Goal: Task Accomplishment & Management: Manage account settings

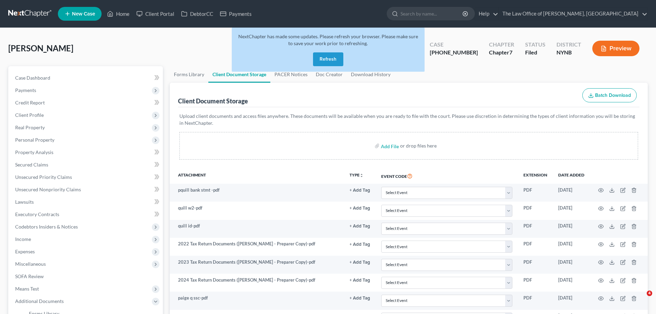
select select "1"
select select "5"
click at [33, 12] on link at bounding box center [30, 14] width 44 height 12
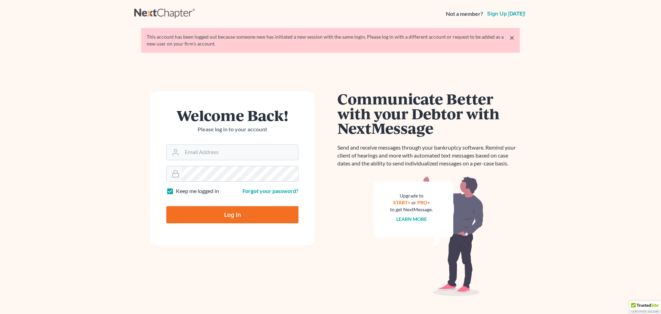
type input "[EMAIL_ADDRESS][DOMAIN_NAME]"
click at [234, 208] on input "Log In" at bounding box center [232, 214] width 132 height 17
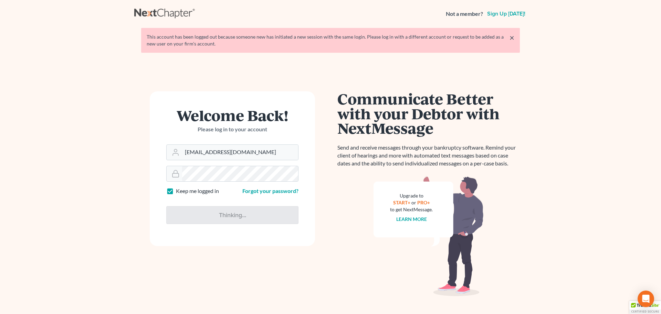
type input "Thinking..."
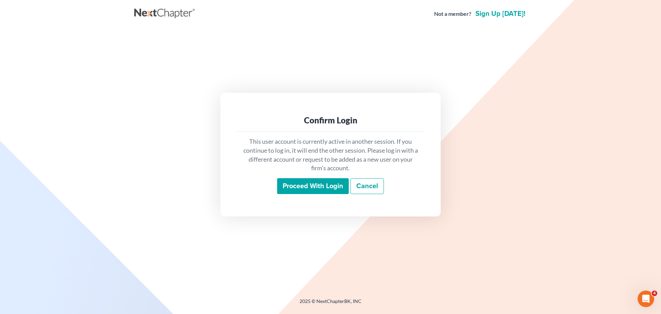
click at [293, 189] on input "Proceed with login" at bounding box center [313, 186] width 72 height 16
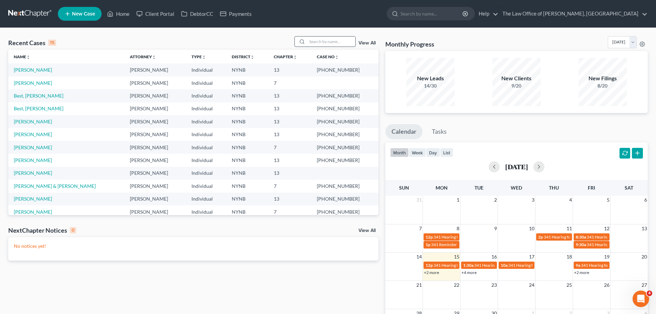
click at [325, 43] on input "search" at bounding box center [331, 41] width 48 height 10
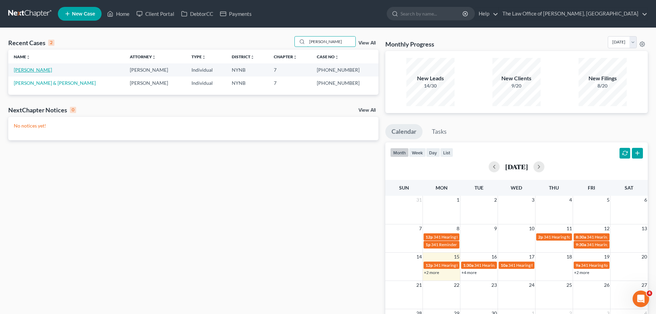
type input "callan"
click at [46, 71] on link "Callanan, Sarah" at bounding box center [33, 70] width 38 height 6
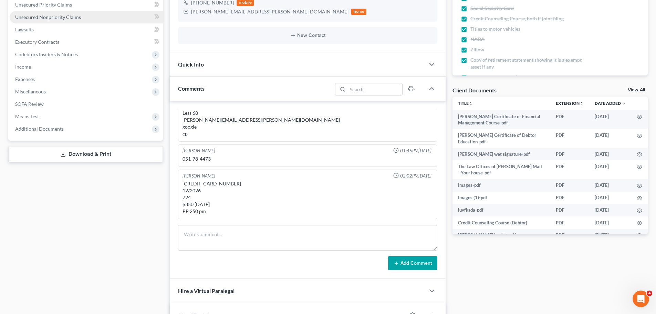
scroll to position [776, 0]
click at [111, 124] on span "Additional Documents" at bounding box center [86, 129] width 153 height 12
click at [102, 152] on link "Client Document Storage" at bounding box center [92, 153] width 139 height 12
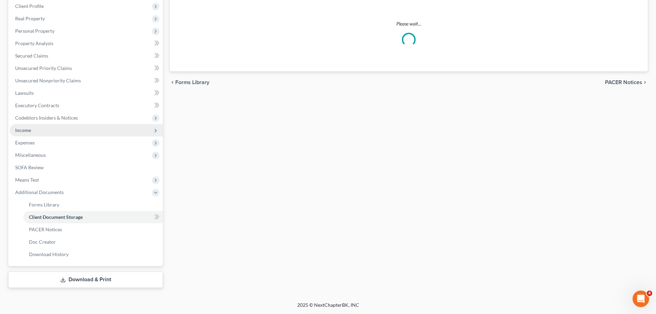
scroll to position [106, 0]
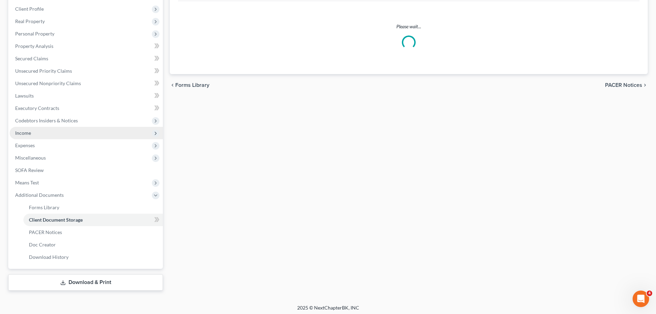
select select "5"
select select "1"
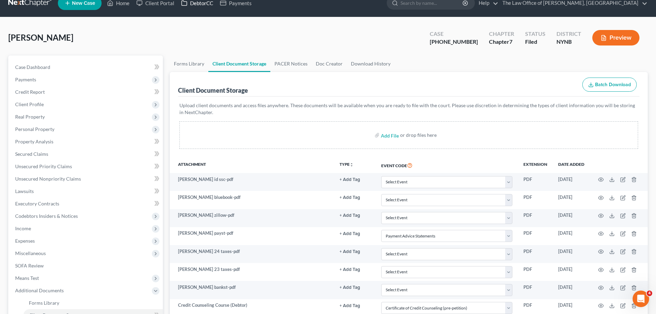
scroll to position [0, 0]
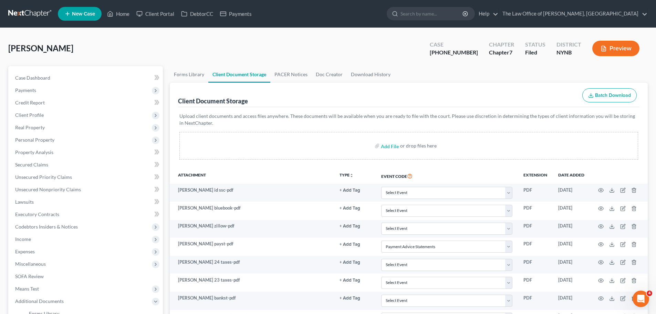
click at [35, 12] on link at bounding box center [30, 14] width 44 height 12
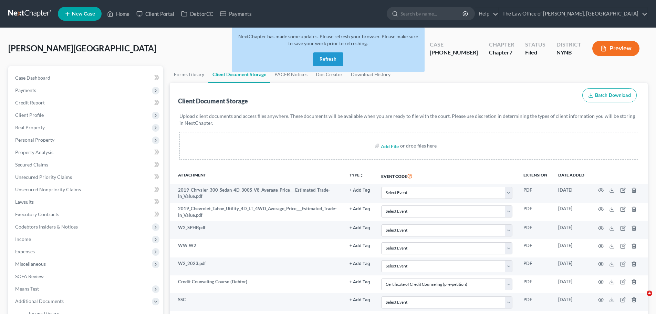
select select "1"
select select "5"
click at [321, 54] on button "Refresh" at bounding box center [328, 59] width 30 height 14
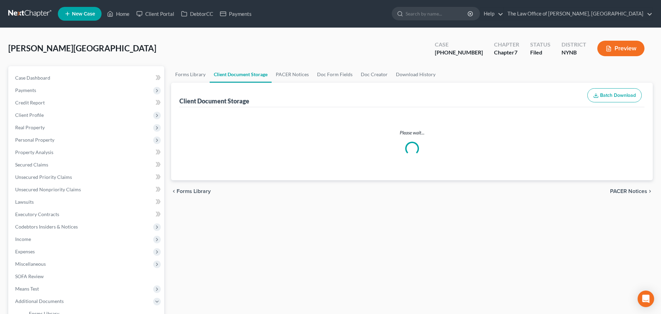
select select "1"
select select "5"
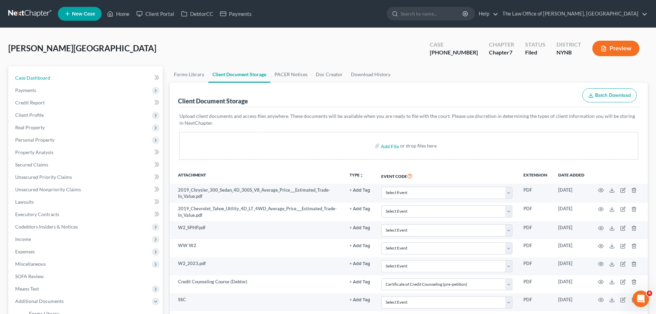
click at [102, 81] on link "Case Dashboard" at bounding box center [86, 78] width 153 height 12
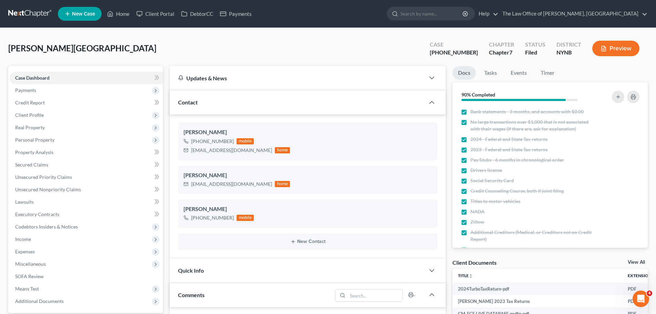
scroll to position [31, 0]
click at [37, 13] on link at bounding box center [30, 14] width 44 height 12
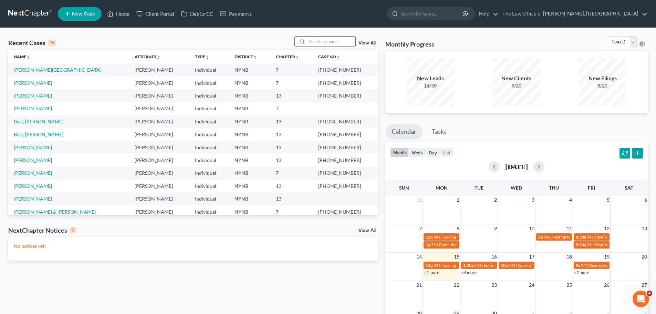
click at [317, 40] on input "search" at bounding box center [331, 41] width 48 height 10
type input "[PERSON_NAME]"
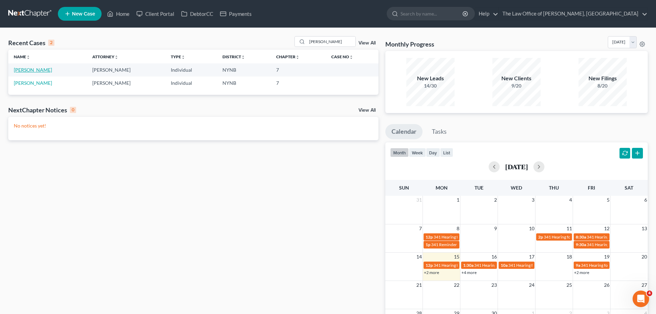
click at [34, 70] on link "[PERSON_NAME]" at bounding box center [33, 70] width 38 height 6
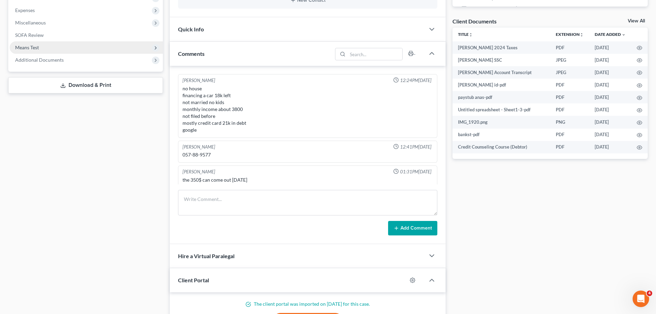
scroll to position [31, 0]
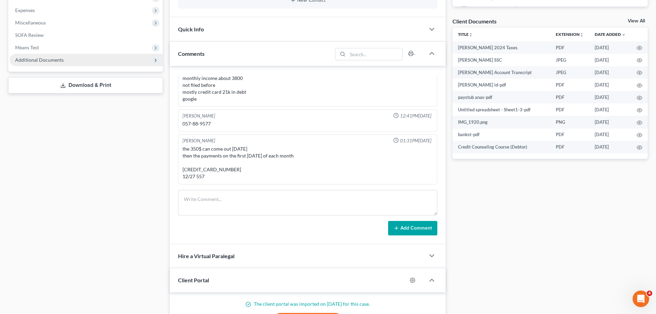
click at [113, 57] on span "Additional Documents" at bounding box center [86, 60] width 153 height 12
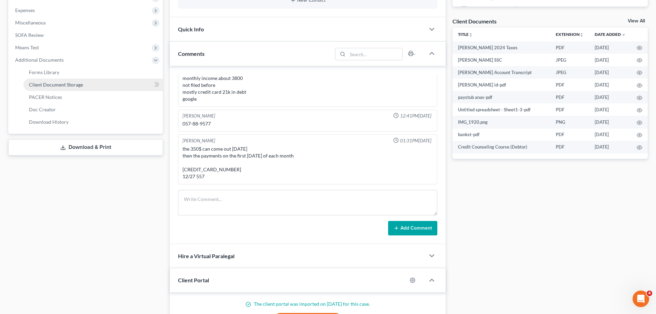
click at [111, 83] on link "Client Document Storage" at bounding box center [92, 84] width 139 height 12
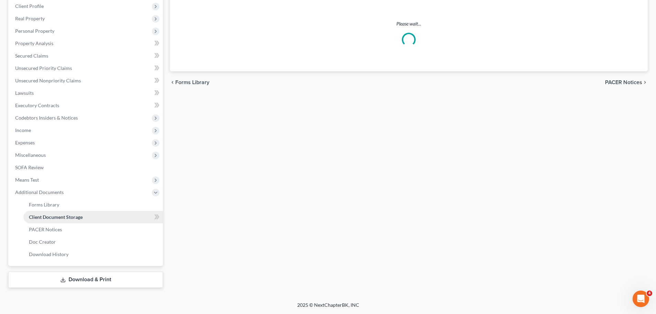
scroll to position [74, 0]
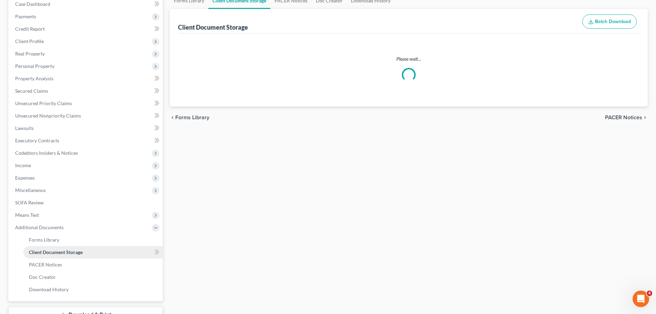
select select "1"
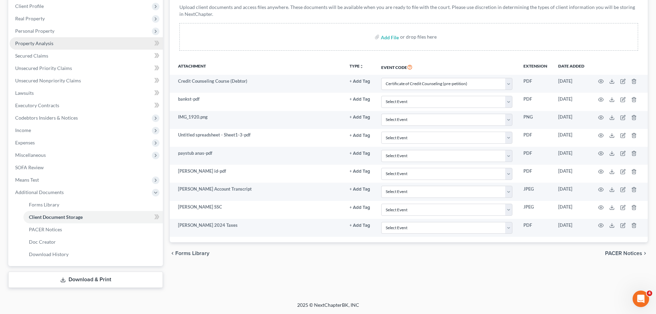
scroll to position [0, 0]
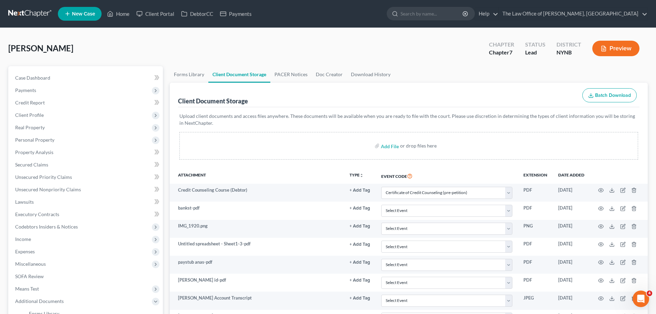
click at [41, 23] on nav "Home New Case Client Portal DebtorCC Payments The Law Office of Christiaan Van …" at bounding box center [328, 14] width 656 height 28
click at [41, 19] on link at bounding box center [30, 14] width 44 height 12
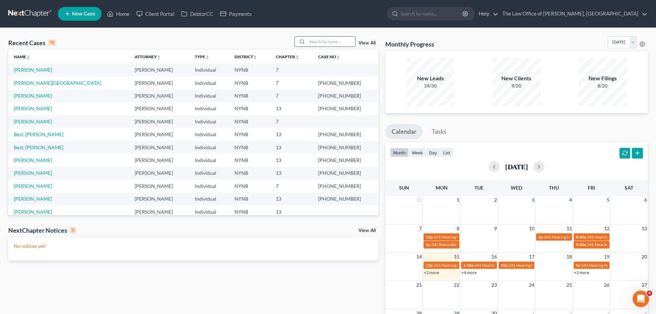
click at [335, 41] on input "search" at bounding box center [331, 41] width 48 height 10
click at [23, 82] on link "[PERSON_NAME][GEOGRAPHIC_DATA]" at bounding box center [57, 83] width 87 height 6
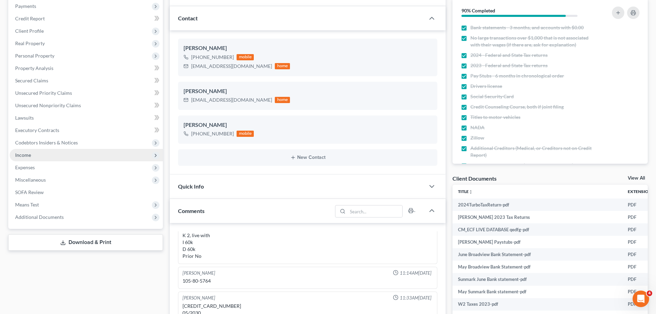
scroll to position [103, 0]
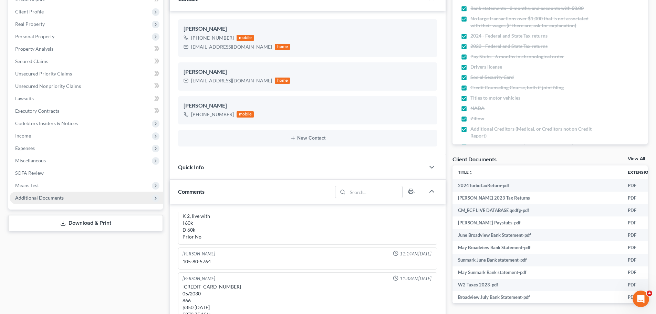
click at [73, 202] on span "Additional Documents" at bounding box center [86, 197] width 153 height 12
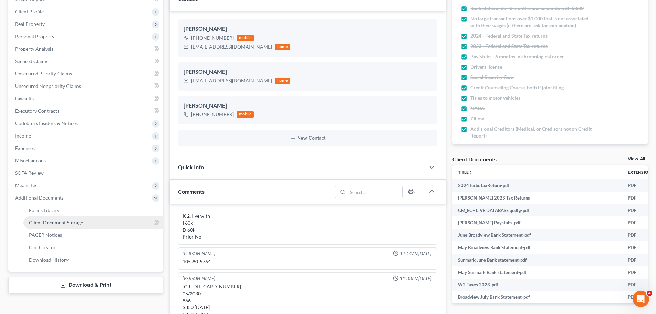
click at [120, 218] on link "Client Document Storage" at bounding box center [92, 222] width 139 height 12
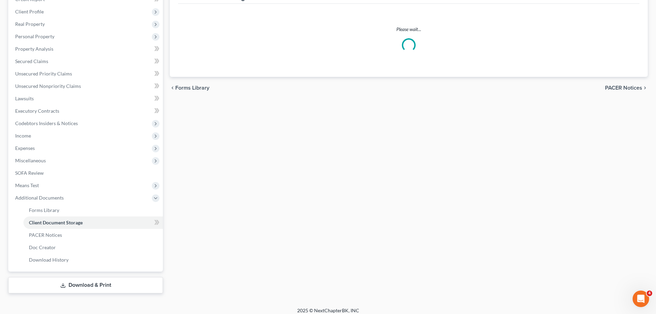
scroll to position [101, 0]
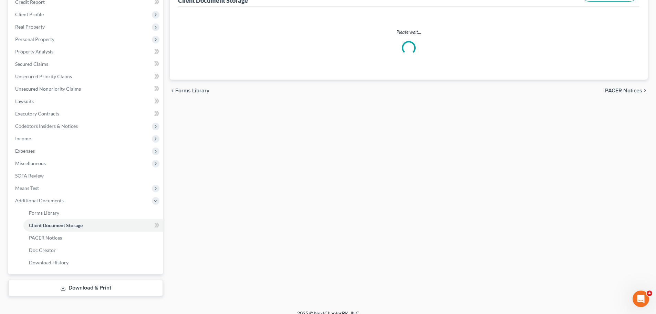
select select "1"
select select "5"
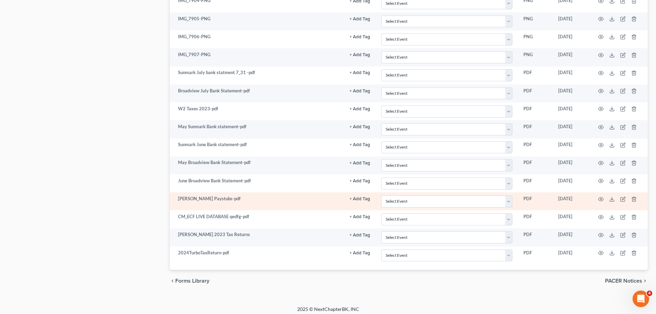
scroll to position [501, 0]
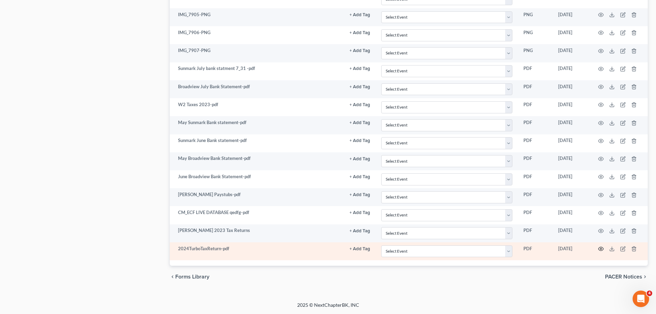
click at [599, 246] on icon "button" at bounding box center [601, 249] width 6 height 6
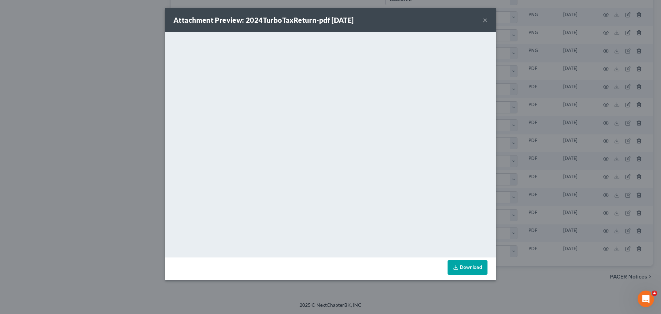
click at [490, 24] on div "Attachment Preview: 2024TurboTaxReturn-pdf 09/12/2025 ×" at bounding box center [330, 19] width 330 height 23
click at [487, 21] on button "×" at bounding box center [485, 20] width 5 height 8
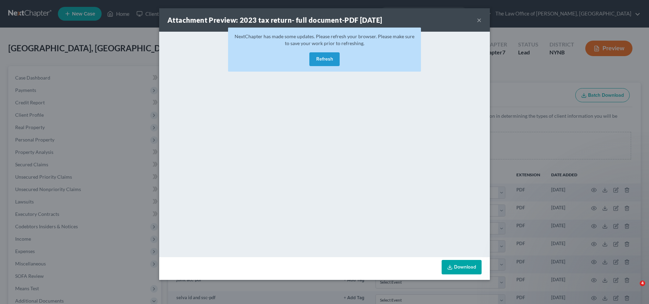
select select "5"
select select "1"
select select "5"
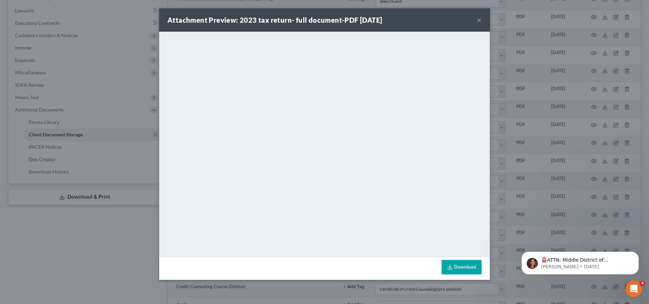
click at [480, 21] on button "×" at bounding box center [478, 20] width 5 height 8
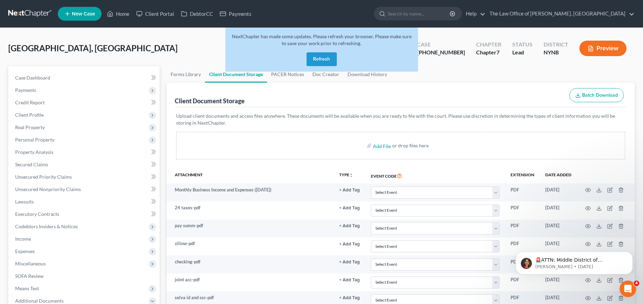
click at [37, 19] on link at bounding box center [30, 14] width 44 height 12
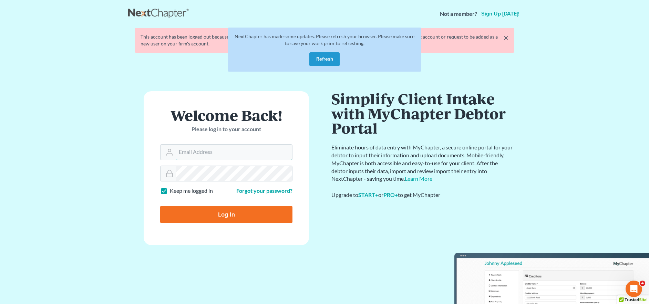
type input "[EMAIL_ADDRESS][DOMAIN_NAME]"
click at [214, 218] on input "Log In" at bounding box center [226, 214] width 132 height 17
type input "Thinking..."
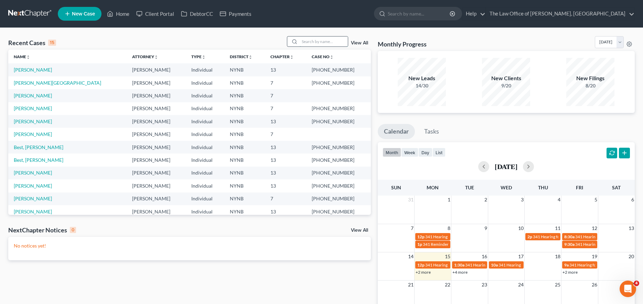
click at [336, 39] on input "search" at bounding box center [324, 41] width 48 height 10
type input "[PERSON_NAME]"
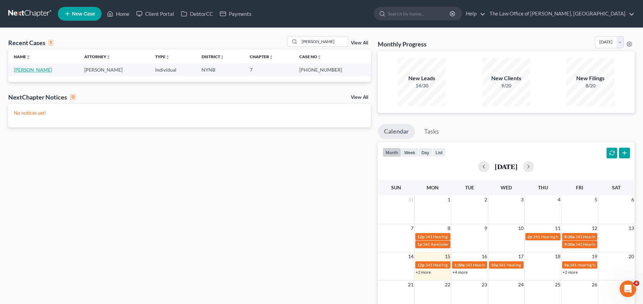
click at [28, 71] on link "[PERSON_NAME]" at bounding box center [33, 70] width 38 height 6
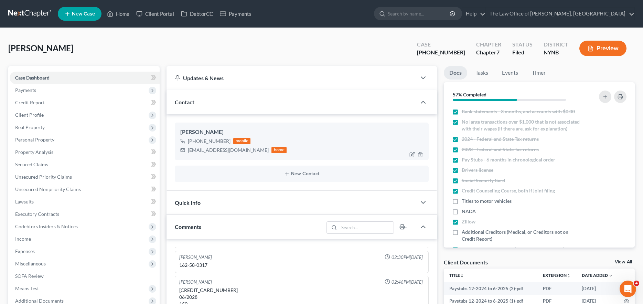
scroll to position [376, 0]
drag, startPoint x: 187, startPoint y: 143, endPoint x: 227, endPoint y: 142, distance: 39.9
click at [227, 142] on div "[PHONE_NUMBER] mobile" at bounding box center [233, 141] width 106 height 9
copy div "[PHONE_NUMBER]"
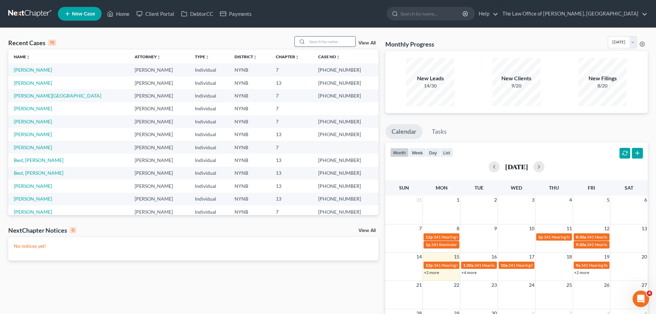
click at [312, 41] on input "search" at bounding box center [331, 41] width 48 height 10
type input "tok"
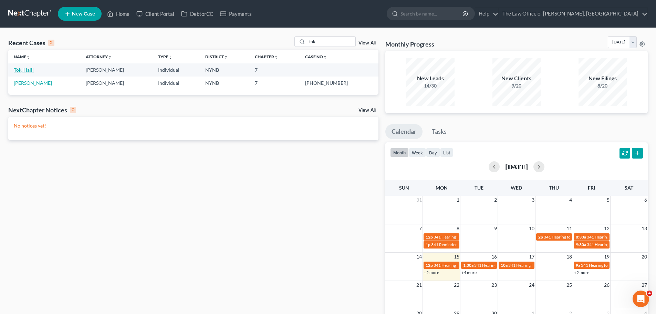
click at [29, 69] on link "Tok, Halil" at bounding box center [24, 70] width 20 height 6
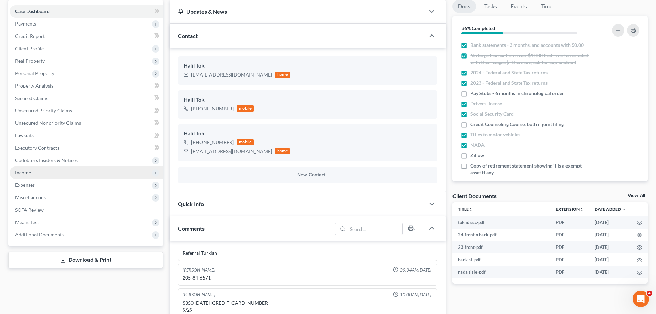
scroll to position [69, 0]
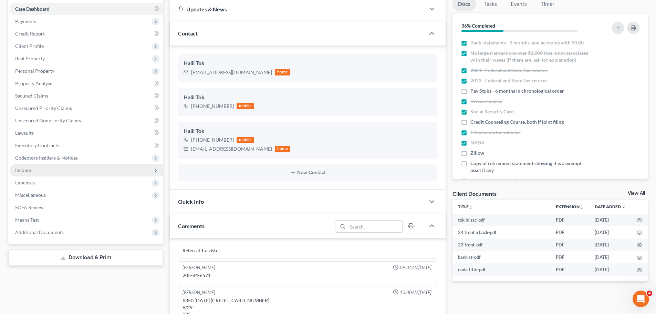
click at [78, 230] on span "Additional Documents" at bounding box center [86, 232] width 153 height 12
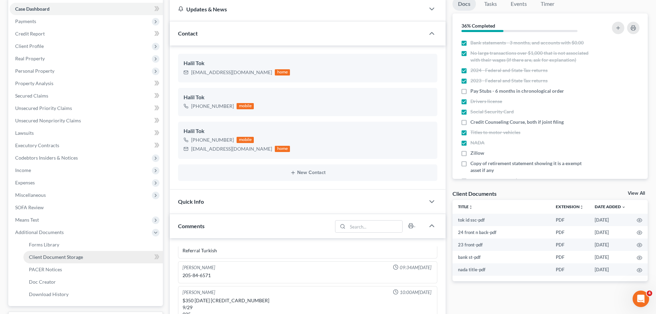
click at [77, 255] on span "Client Document Storage" at bounding box center [56, 257] width 54 height 6
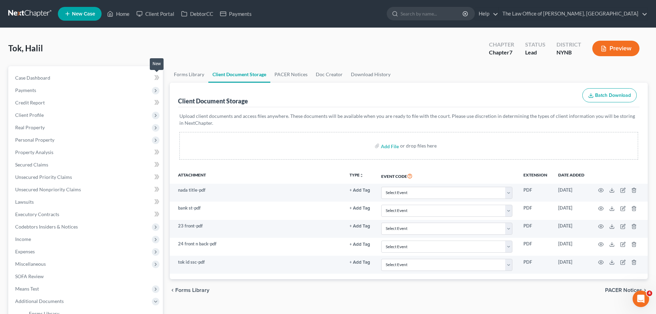
click at [157, 77] on icon at bounding box center [155, 77] width 3 height 5
click at [97, 77] on link "Case Dashboard" at bounding box center [86, 78] width 153 height 12
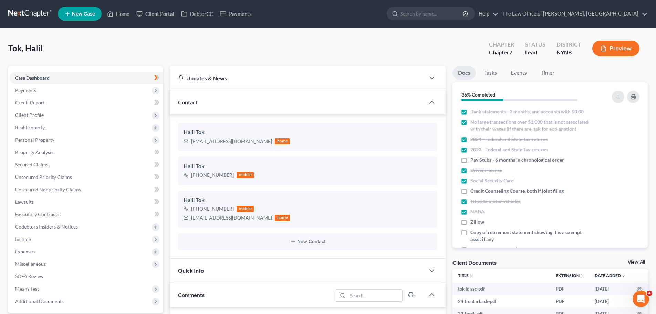
scroll to position [10, 0]
click at [168, 61] on div "Tok, Halil Upgraded Chapter Chapter 7 Status Lead District NYNB Preview" at bounding box center [327, 51] width 639 height 30
click at [224, 60] on div "Tok, Halil Upgraded Chapter Chapter 7 Status Lead District NYNB Preview" at bounding box center [327, 51] width 639 height 30
drag, startPoint x: 191, startPoint y: 209, endPoint x: 233, endPoint y: 209, distance: 41.7
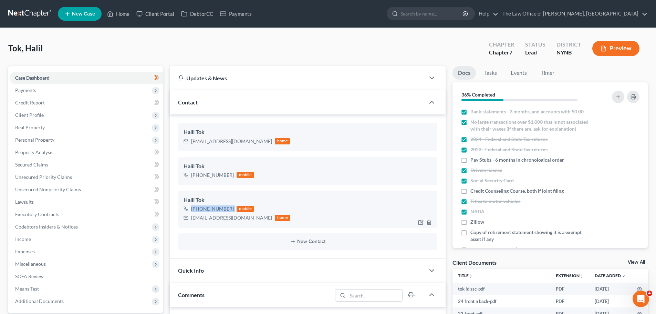
click at [233, 209] on div "+1 (518) 410-0202 mobile" at bounding box center [236, 208] width 106 height 9
copy div "+1 (518) 410-0202"
drag, startPoint x: 265, startPoint y: 219, endPoint x: 181, endPoint y: 204, distance: 85.0
click at [181, 204] on div "Halil Tok +1 (518) 410-0202 mobile haliltok46@gmail.com home" at bounding box center [307, 208] width 259 height 37
click at [240, 200] on div "Halil Tok" at bounding box center [307, 200] width 248 height 8
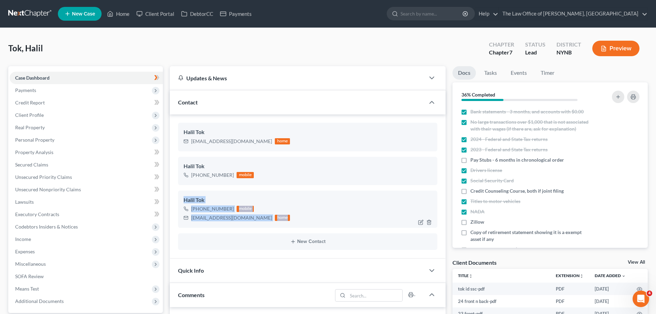
drag, startPoint x: 290, startPoint y: 220, endPoint x: 184, endPoint y: 195, distance: 109.0
click at [183, 196] on div "Halil Tok +1 (518) 410-0202 mobile haliltok46@gmail.com home" at bounding box center [307, 208] width 259 height 37
copy div "Halil Tok +1 (518) 410-0202 mobile haliltok46@gmail.com home"
click at [263, 37] on div "Tok, Halil Upgraded Chapter Chapter 7 Status Lead District NYNB Preview" at bounding box center [327, 51] width 639 height 30
click at [36, 21] on nav "Home New Case Client Portal DebtorCC Payments The Law Office of Christiaan Van …" at bounding box center [328, 14] width 656 height 28
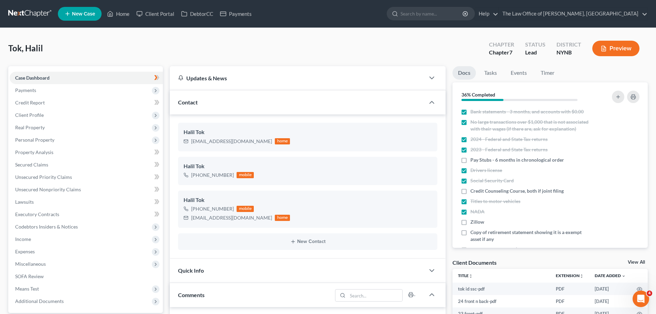
drag, startPoint x: 38, startPoint y: 11, endPoint x: 76, endPoint y: 9, distance: 38.6
click at [38, 11] on link at bounding box center [30, 14] width 44 height 12
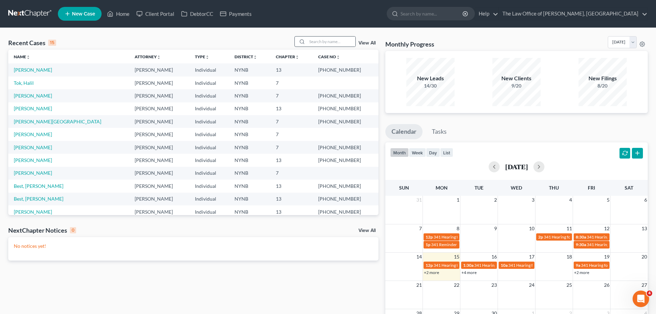
click at [329, 47] on div at bounding box center [324, 41] width 61 height 11
click at [332, 41] on input "search" at bounding box center [331, 41] width 48 height 10
type input "namiot"
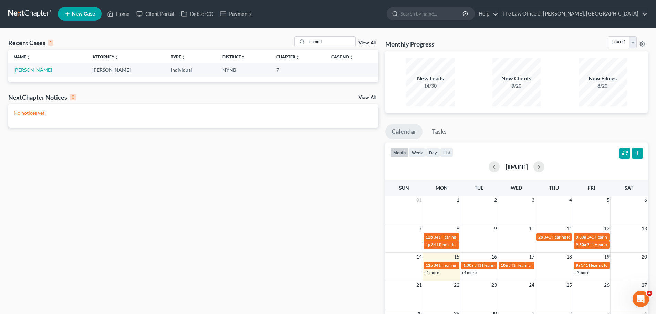
drag, startPoint x: 48, startPoint y: 69, endPoint x: 135, endPoint y: 79, distance: 87.7
click at [49, 69] on link "[PERSON_NAME]" at bounding box center [33, 70] width 38 height 6
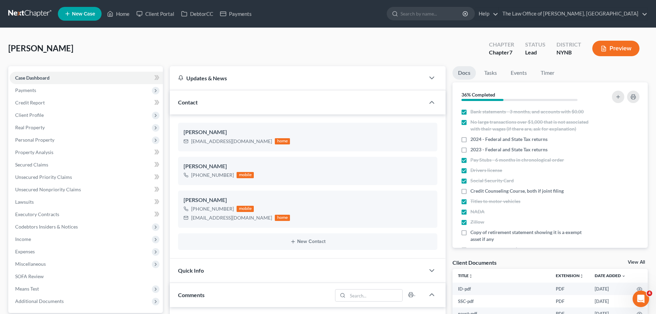
scroll to position [326, 0]
drag, startPoint x: 233, startPoint y: 175, endPoint x: 184, endPoint y: 175, distance: 48.9
click at [184, 175] on div "+1 (518) 902-5317 mobile" at bounding box center [218, 174] width 70 height 9
copy div "+1 (518) 902-5317"
drag, startPoint x: 184, startPoint y: 199, endPoint x: 272, endPoint y: 243, distance: 98.4
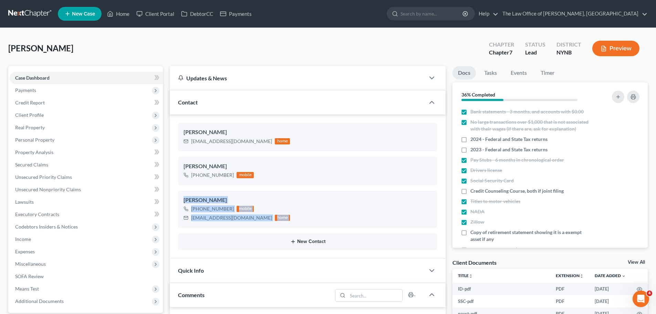
click at [272, 243] on ng-include "Brandon Namiot Namiottb123@icloud.com home Brandon Namiot +1 (518) 902-5317 mob…" at bounding box center [307, 186] width 259 height 127
copy div "Brandon Namiot +1 (518) 902-5317 mobile namiottb123@icloud.com home New Contact"
click at [311, 51] on div "Namiot, Brandon Upgraded Chapter Chapter 7 Status Lead District NYNB Preview" at bounding box center [327, 51] width 639 height 30
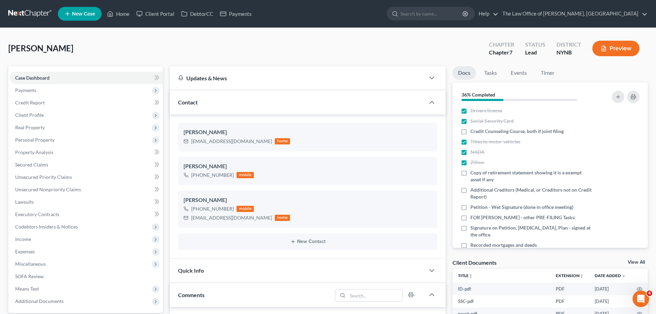
scroll to position [0, 0]
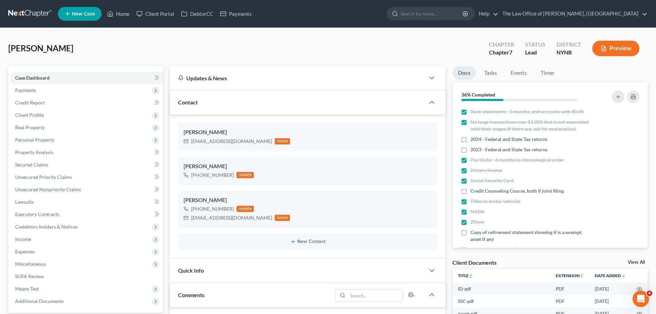
click at [29, 10] on link at bounding box center [30, 14] width 44 height 12
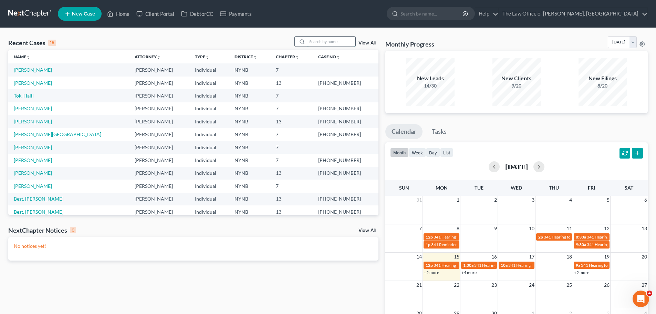
click at [317, 45] on input "search" at bounding box center [331, 41] width 48 height 10
paste input "Clark, Christopher & Shauna"
type input "Clark, Christopher & Shauna"
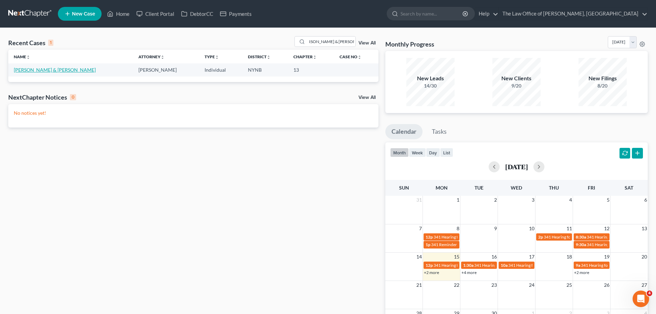
click at [58, 69] on link "Clark, Christopher & Shauna" at bounding box center [55, 70] width 82 height 6
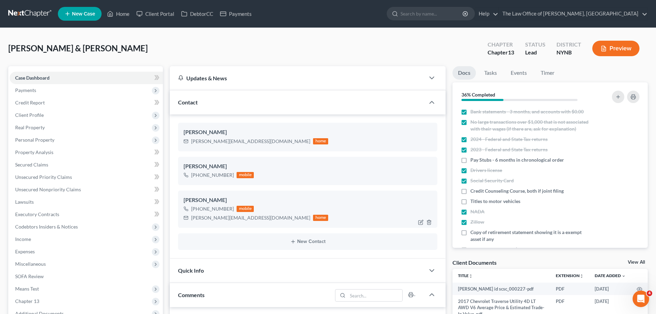
scroll to position [326, 0]
drag, startPoint x: 232, startPoint y: 209, endPoint x: 191, endPoint y: 210, distance: 40.6
click at [191, 210] on div "+1 (518) 209-9771 mobile" at bounding box center [255, 208] width 145 height 9
click at [224, 181] on div "Shauna Clark +1 (518) 209-9772 mobile" at bounding box center [307, 171] width 259 height 28
drag, startPoint x: 229, startPoint y: 207, endPoint x: 191, endPoint y: 211, distance: 38.8
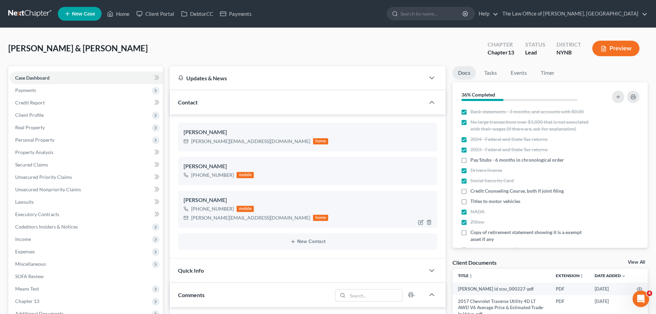
click at [191, 211] on div "+1 (518) 209-9771 mobile" at bounding box center [255, 208] width 145 height 9
click at [207, 206] on div "+1 (518) 209-9771" at bounding box center [212, 208] width 43 height 7
drag, startPoint x: 232, startPoint y: 208, endPoint x: 194, endPoint y: 212, distance: 38.1
click at [194, 212] on div "+1 (518) 209-9771 mobile" at bounding box center [255, 208] width 145 height 9
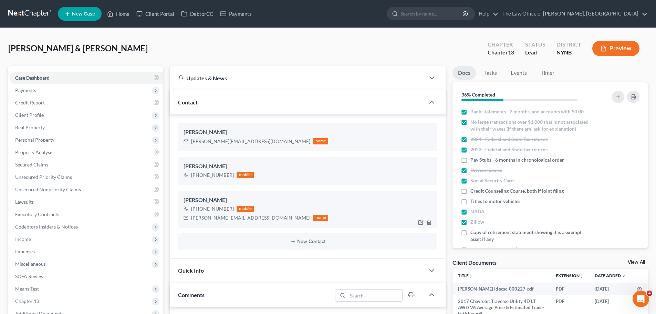
drag, startPoint x: 230, startPoint y: 208, endPoint x: 192, endPoint y: 213, distance: 38.5
click at [192, 213] on div "+1 (518) 209-9771 mobile" at bounding box center [255, 208] width 145 height 9
copy div "+1 (518) 209-9771"
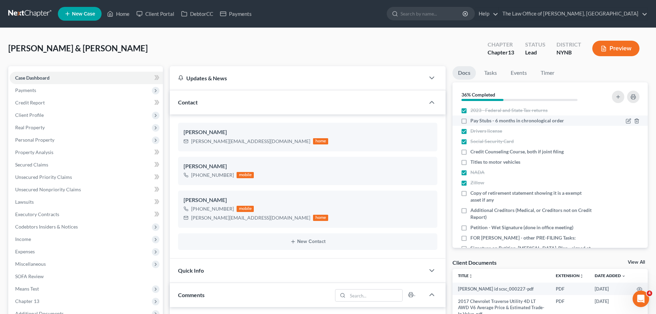
scroll to position [0, 0]
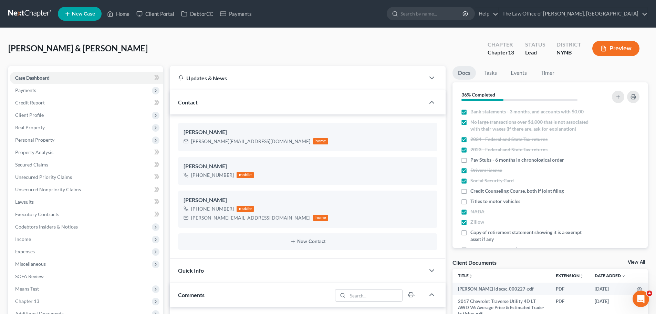
drag, startPoint x: 38, startPoint y: 17, endPoint x: 43, endPoint y: 17, distance: 5.2
click at [38, 17] on link at bounding box center [30, 14] width 44 height 12
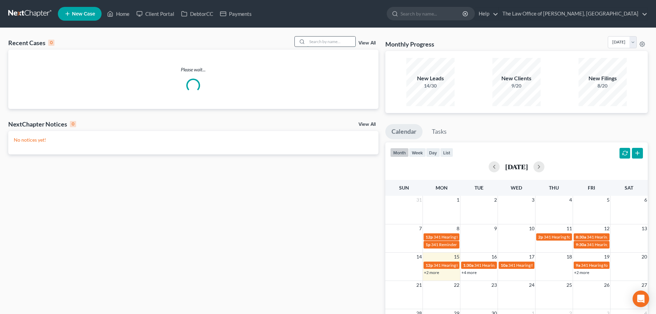
click at [332, 46] on input "search" at bounding box center [331, 41] width 48 height 10
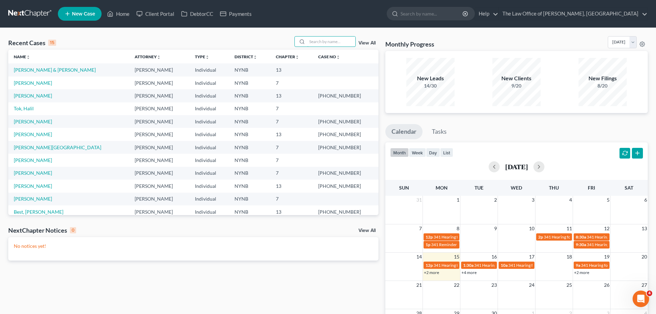
paste input "[PERSON_NAME]"
type input "[PERSON_NAME]"
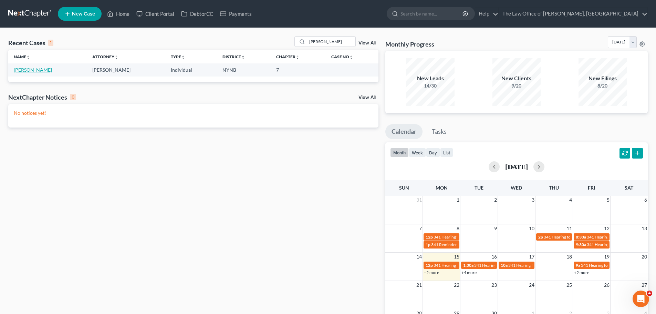
click at [44, 67] on link "[PERSON_NAME]" at bounding box center [33, 70] width 38 height 6
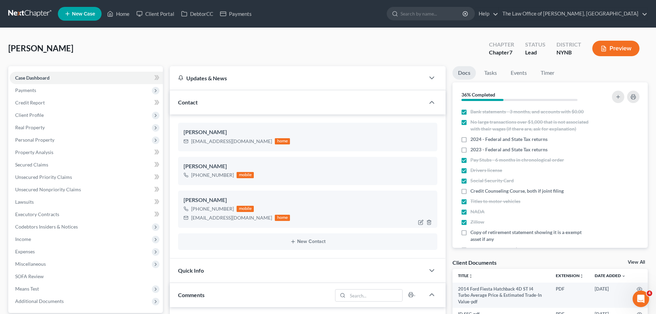
scroll to position [326, 0]
drag, startPoint x: 231, startPoint y: 209, endPoint x: 188, endPoint y: 209, distance: 43.0
click at [188, 209] on div "+1 (802) 393-0300 mobile" at bounding box center [236, 208] width 106 height 9
click at [233, 211] on div "+1 (802) 393-0300 mobile" at bounding box center [236, 208] width 106 height 9
drag, startPoint x: 229, startPoint y: 207, endPoint x: 212, endPoint y: 207, distance: 17.2
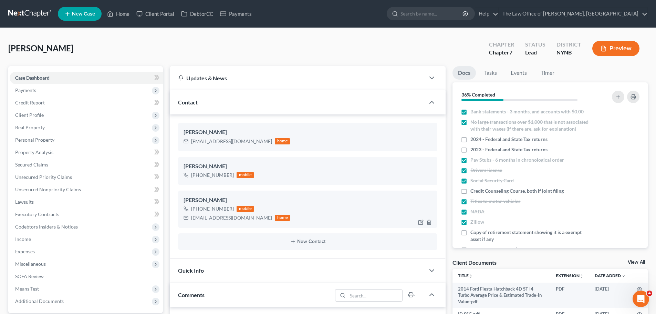
click at [210, 207] on div "+1 (802) 393-0300" at bounding box center [212, 208] width 43 height 7
click at [220, 206] on div "+1 (802) 393-0300" at bounding box center [212, 208] width 43 height 7
click at [239, 205] on div "+1 (802) 393-0300 mobile" at bounding box center [236, 208] width 106 height 9
drag, startPoint x: 232, startPoint y: 208, endPoint x: 192, endPoint y: 212, distance: 40.4
click at [192, 212] on div "+1 (802) 393-0300 mobile" at bounding box center [236, 208] width 106 height 9
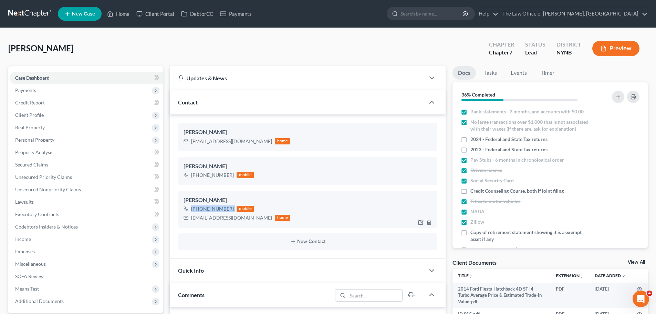
copy div "+1 (802) 393-0300"
click at [258, 206] on div "+1 (802) 393-0300 mobile courtrkb@gmail.com home" at bounding box center [307, 213] width 248 height 18
drag, startPoint x: 266, startPoint y: 220, endPoint x: 180, endPoint y: 201, distance: 88.2
click at [180, 201] on div "Courtney Antoci +1 (802) 393-0300 mobile courtrkb@gmail.com home" at bounding box center [307, 208] width 259 height 37
copy div "Courtney Antoci +1 (802) 393-0300 mobile courtrkb@gmail.com home"
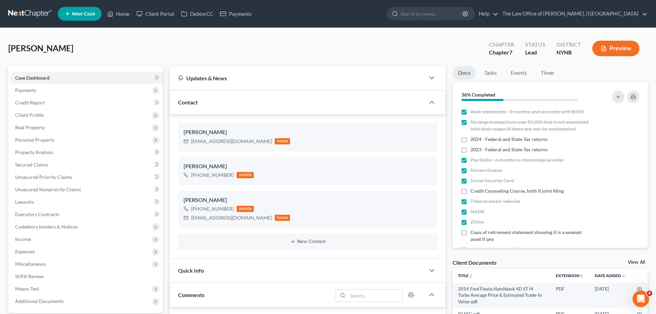
click at [278, 39] on div "Antoci, Courtney Upgraded Chapter Chapter 7 Status Lead District NYNB Preview" at bounding box center [327, 51] width 639 height 30
click at [14, 4] on nav "Home New Case Client Portal DebtorCC Payments The Law Office of Christiaan Van …" at bounding box center [328, 14] width 656 height 28
click at [25, 11] on link at bounding box center [30, 14] width 44 height 12
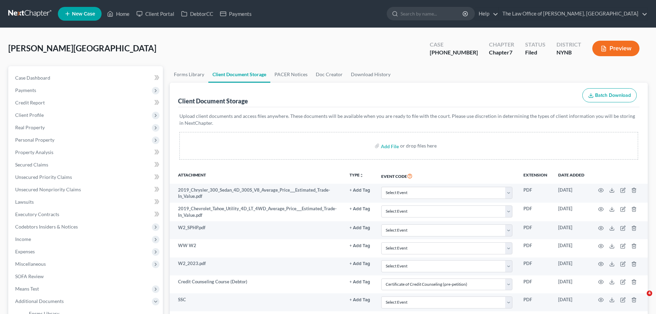
select select "1"
select select "5"
click at [42, 11] on link at bounding box center [30, 14] width 44 height 12
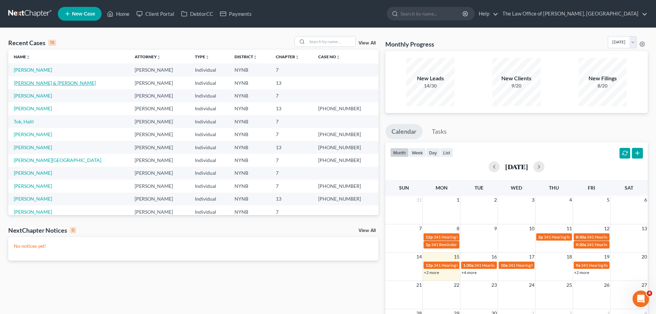
click at [55, 84] on link "[PERSON_NAME] & [PERSON_NAME]" at bounding box center [55, 83] width 82 height 6
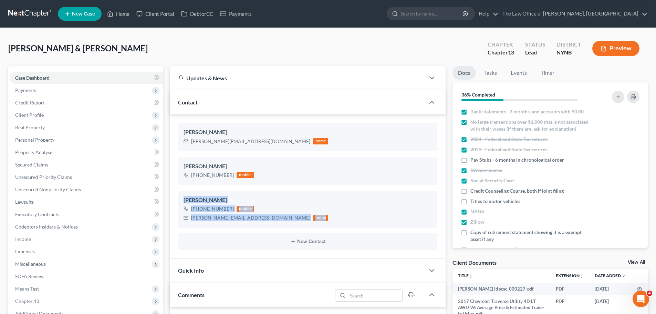
scroll to position [326, 0]
drag, startPoint x: 258, startPoint y: 227, endPoint x: 169, endPoint y: 203, distance: 92.4
click at [329, 41] on div "[PERSON_NAME] & [PERSON_NAME] Upgraded Chapter Chapter 13 Status Lead District …" at bounding box center [327, 51] width 639 height 30
drag, startPoint x: 34, startPoint y: 11, endPoint x: 65, endPoint y: 0, distance: 32.4
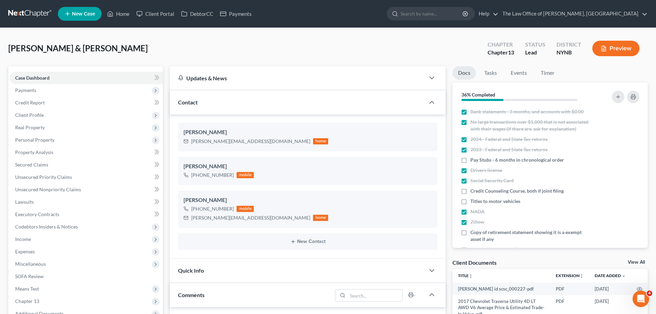
click at [34, 11] on link at bounding box center [30, 14] width 44 height 12
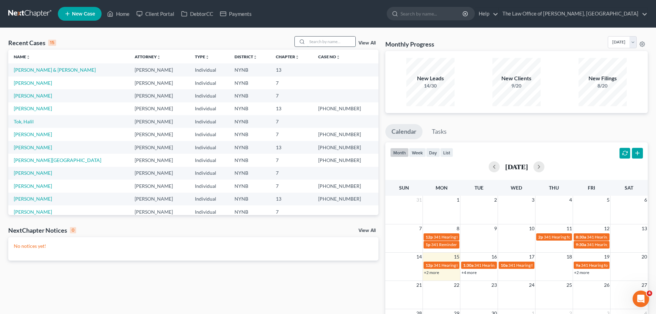
click at [322, 40] on input "search" at bounding box center [331, 41] width 48 height 10
paste input "[PERSON_NAME]"
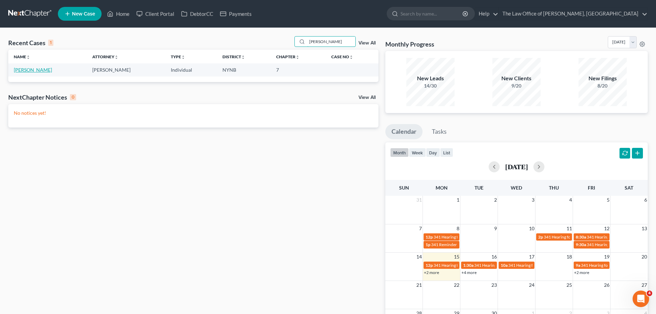
type input "[PERSON_NAME]"
click at [37, 71] on link "[PERSON_NAME]" at bounding box center [33, 70] width 38 height 6
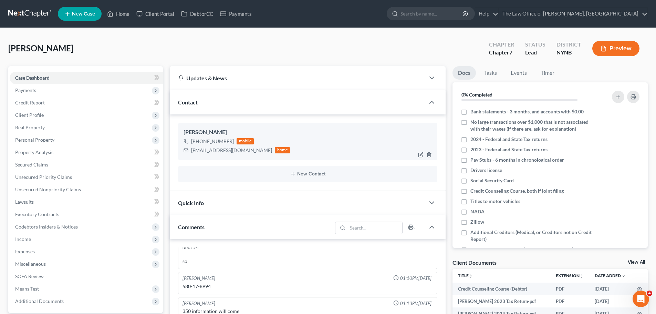
scroll to position [313, 0]
drag, startPoint x: 230, startPoint y: 140, endPoint x: 192, endPoint y: 142, distance: 37.9
click at [192, 142] on div "[PHONE_NUMBER]" at bounding box center [212, 141] width 43 height 7
copy div "[PHONE_NUMBER]"
click at [236, 144] on div "mobile" at bounding box center [244, 141] width 17 height 6
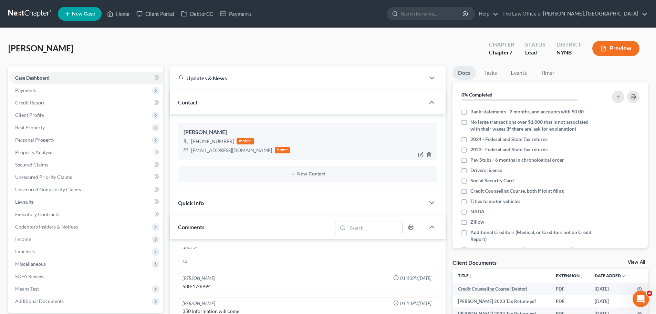
drag, startPoint x: 231, startPoint y: 140, endPoint x: 189, endPoint y: 139, distance: 41.7
click at [189, 139] on div "+1 (518) 227-2503 mobile" at bounding box center [236, 141] width 106 height 9
copy div "+1 (518) 227-2503"
click at [319, 40] on div "John, Uriah Upgraded Chapter Chapter 7 Status Lead District NYNB Preview" at bounding box center [327, 51] width 639 height 30
drag, startPoint x: 280, startPoint y: 152, endPoint x: 184, endPoint y: 132, distance: 98.4
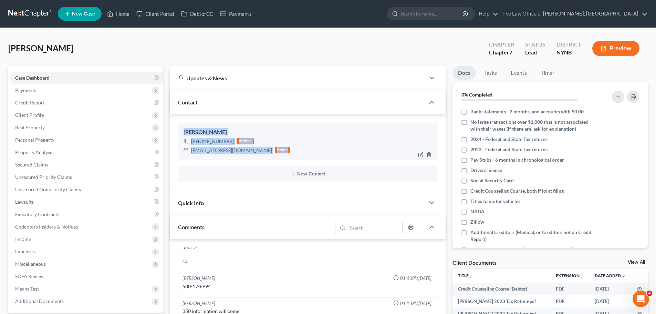
click at [184, 132] on div "Uriah John +1 (518) 227-2503 mobile Souljahnjaharmy@gmail.com home" at bounding box center [307, 141] width 259 height 37
copy div "Uriah John +1 (518) 227-2503 mobile Souljahnjaharmy@gmail.com home"
click at [269, 44] on div "John, Uriah Upgraded Chapter Chapter 7 Status Lead District NYNB Preview" at bounding box center [327, 51] width 639 height 30
drag, startPoint x: 35, startPoint y: 13, endPoint x: 70, endPoint y: 29, distance: 37.6
click at [35, 13] on link at bounding box center [30, 14] width 44 height 12
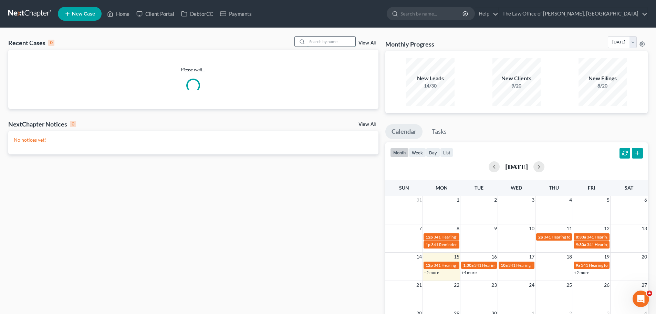
click at [315, 38] on input "search" at bounding box center [331, 41] width 48 height 10
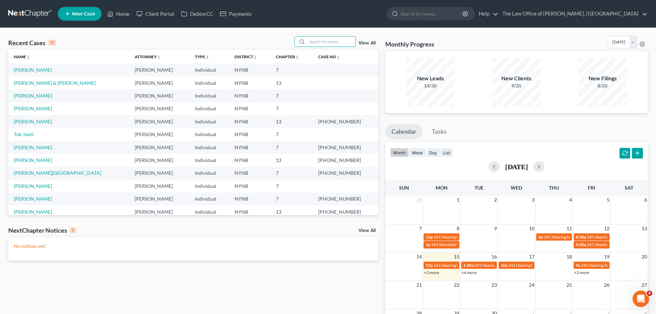
paste input "[PERSON_NAME] & [PERSON_NAME]"
type input "[PERSON_NAME] & [PERSON_NAME]"
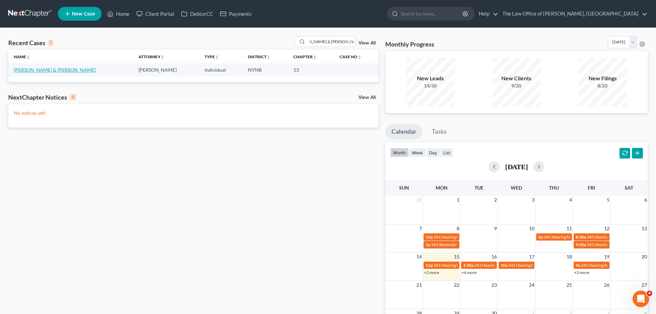
click at [33, 72] on link "[PERSON_NAME] & [PERSON_NAME]" at bounding box center [55, 70] width 82 height 6
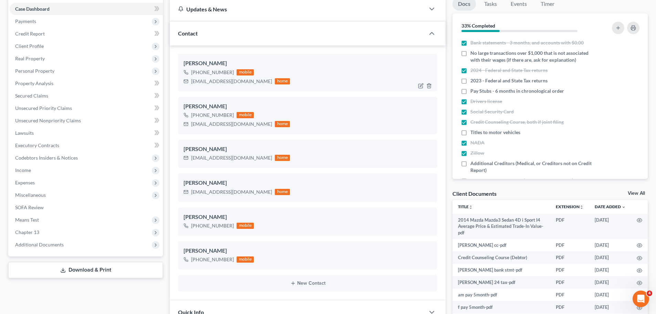
scroll to position [692, 0]
drag, startPoint x: 231, startPoint y: 72, endPoint x: 190, endPoint y: 73, distance: 40.6
click at [190, 73] on div "[PHONE_NUMBER] mobile" at bounding box center [236, 72] width 106 height 9
copy div "[PHONE_NUMBER]"
drag, startPoint x: 231, startPoint y: 115, endPoint x: 193, endPoint y: 116, distance: 38.6
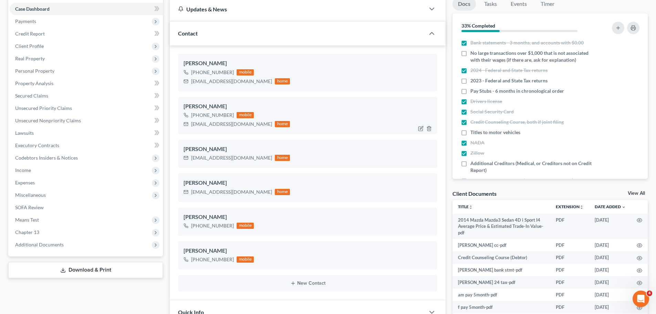
click at [193, 116] on div "+1 (518) 961-0566 mobile" at bounding box center [236, 115] width 106 height 9
click at [193, 116] on div "+1 (518) 961-0566" at bounding box center [212, 115] width 43 height 7
drag, startPoint x: 235, startPoint y: 116, endPoint x: 191, endPoint y: 116, distance: 44.1
click at [191, 116] on div "+1 (518) 961-0566 mobile" at bounding box center [236, 115] width 106 height 9
copy div "+1 (518) 961-0566"
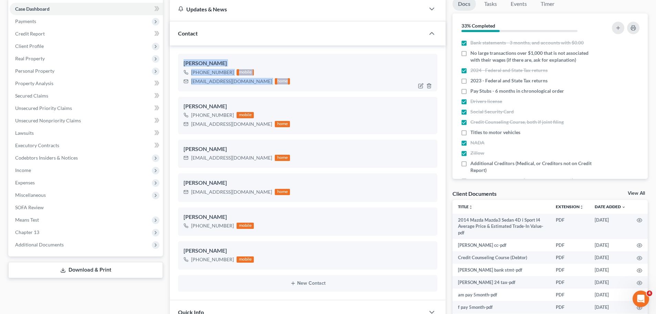
drag, startPoint x: 181, startPoint y: 62, endPoint x: 265, endPoint y: 80, distance: 85.4
click at [265, 80] on div "Fredrick Anselment +1 (518) 229-1144 mobile Fanselment@gmail.com home" at bounding box center [307, 72] width 259 height 37
copy div "Fredrick Anselment +1 (518) 229-1144 mobile Fanselment@gmail.com home"
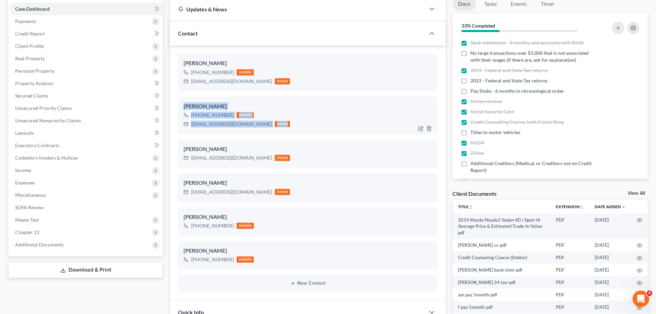
drag, startPoint x: 183, startPoint y: 107, endPoint x: 287, endPoint y: 128, distance: 106.1
click at [287, 128] on div "Annmarie Anselment +1 (518) 961-0566 mobile Fanselment@gmail.com home" at bounding box center [307, 115] width 259 height 37
copy div "Annmarie Anselment +1 (518) 961-0566 mobile Fanselment@gmail.com home"
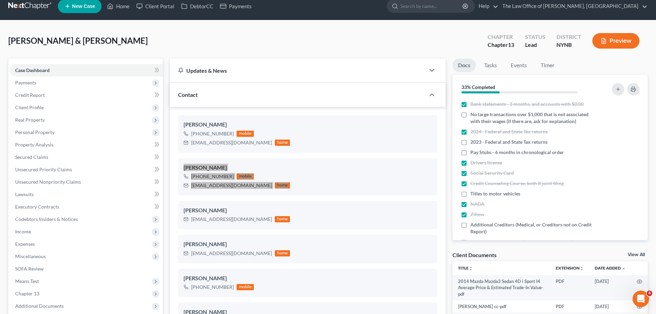
scroll to position [0, 0]
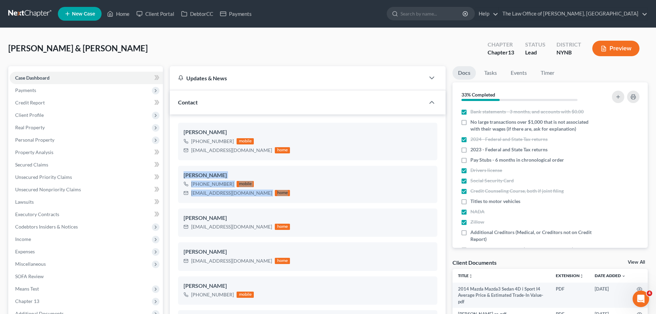
drag, startPoint x: 23, startPoint y: 16, endPoint x: 39, endPoint y: 19, distance: 15.8
click at [23, 16] on link at bounding box center [30, 14] width 44 height 12
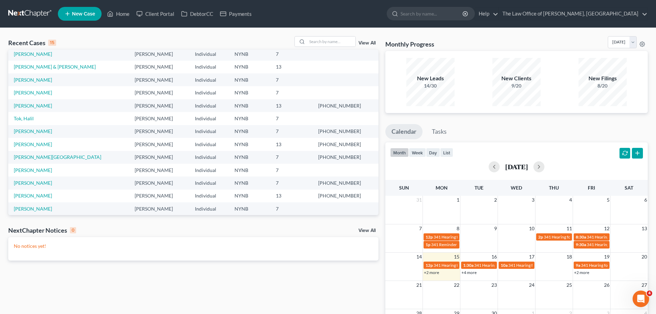
scroll to position [47, 0]
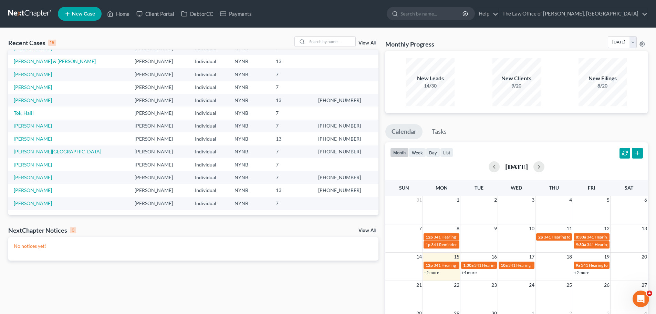
click at [31, 153] on link "[PERSON_NAME][GEOGRAPHIC_DATA]" at bounding box center [57, 151] width 87 height 6
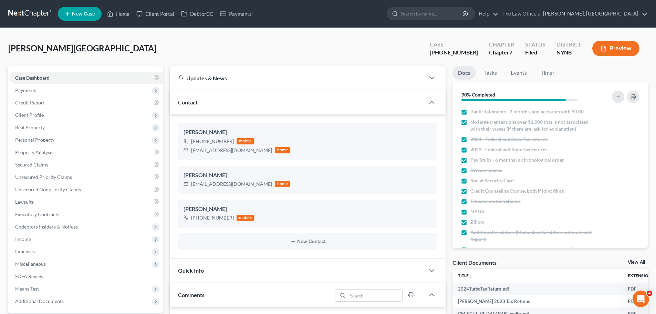
scroll to position [31, 0]
drag, startPoint x: 473, startPoint y: 54, endPoint x: 444, endPoint y: 54, distance: 28.9
click at [444, 54] on div "Case [PHONE_NUMBER]" at bounding box center [453, 49] width 59 height 20
copy div "25-11019"
click at [400, 44] on div "[PERSON_NAME] Upgraded Case [PHONE_NUMBER] Chapter Chapter 7 Status [GEOGRAPHIC…" at bounding box center [327, 51] width 639 height 30
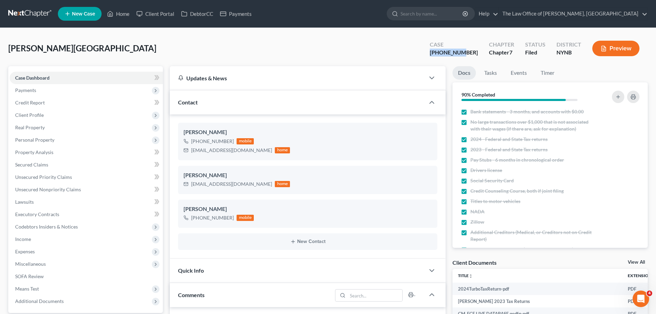
drag, startPoint x: 480, startPoint y: 50, endPoint x: 425, endPoint y: 53, distance: 55.5
click at [425, 53] on div "Velez, Olyvia Upgraded Case 25-11019-1 Chapter Chapter 7 Status Filed District …" at bounding box center [327, 51] width 639 height 30
copy div "[PHONE_NUMBER]"
drag, startPoint x: 34, startPoint y: 14, endPoint x: 104, endPoint y: 33, distance: 71.9
click at [34, 14] on link at bounding box center [30, 14] width 44 height 12
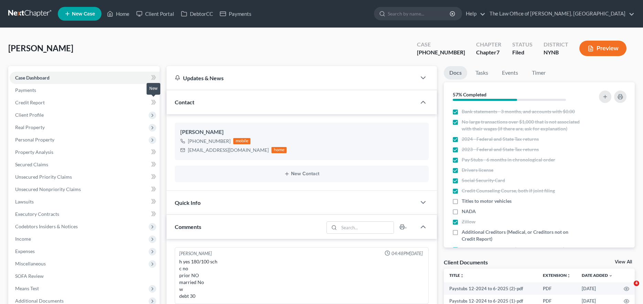
select select "0"
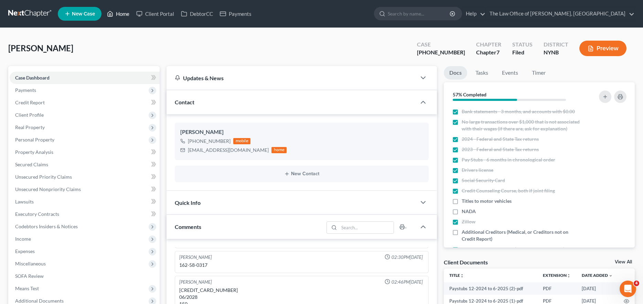
click at [110, 9] on link "Home" at bounding box center [118, 14] width 29 height 12
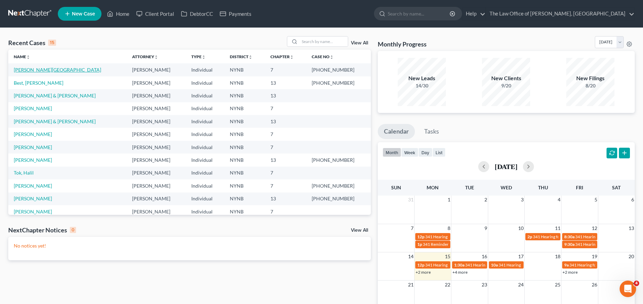
click at [40, 70] on link "[PERSON_NAME][GEOGRAPHIC_DATA]" at bounding box center [57, 70] width 87 height 6
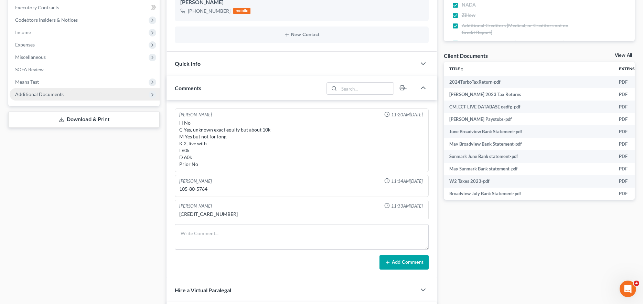
scroll to position [31, 0]
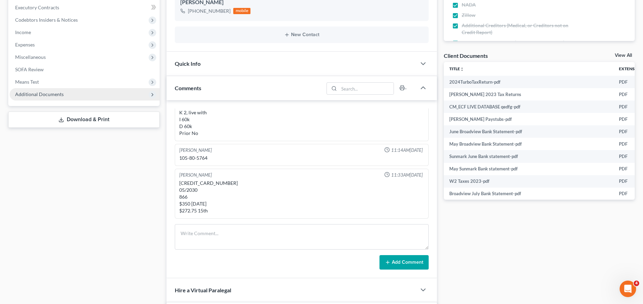
click at [110, 92] on span "Additional Documents" at bounding box center [85, 94] width 150 height 12
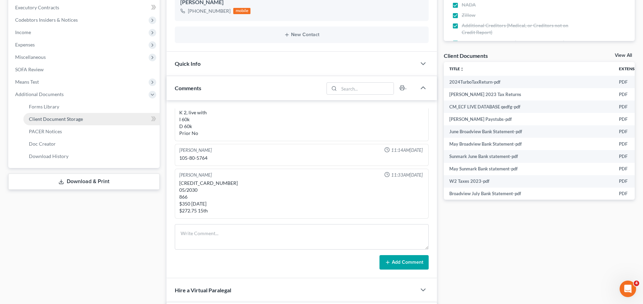
click at [125, 117] on link "Client Document Storage" at bounding box center [91, 119] width 136 height 12
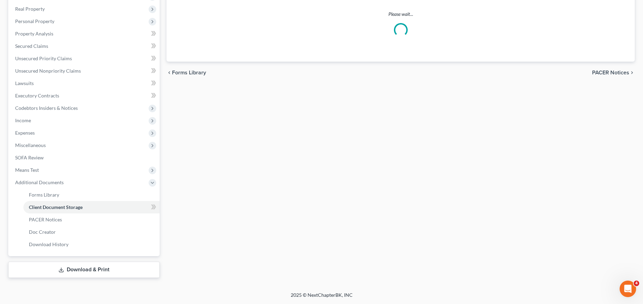
select select "1"
select select "5"
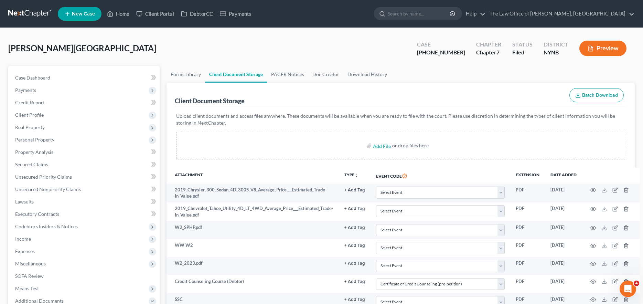
scroll to position [275, 0]
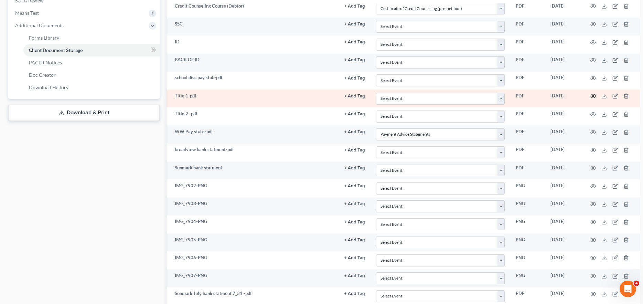
click at [591, 97] on icon "button" at bounding box center [594, 96] width 6 height 6
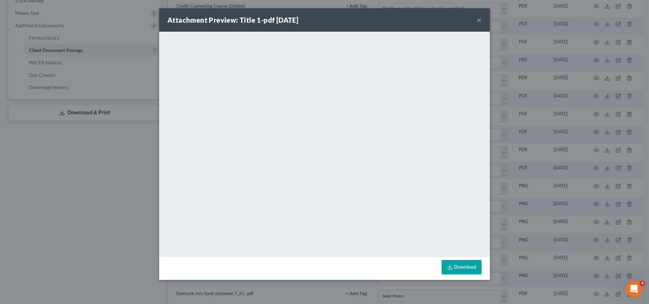
click at [476, 17] on div "Attachment Preview: Title 1-pdf 08/04/2025 ×" at bounding box center [324, 19] width 330 height 23
click at [479, 24] on button "×" at bounding box center [478, 20] width 5 height 8
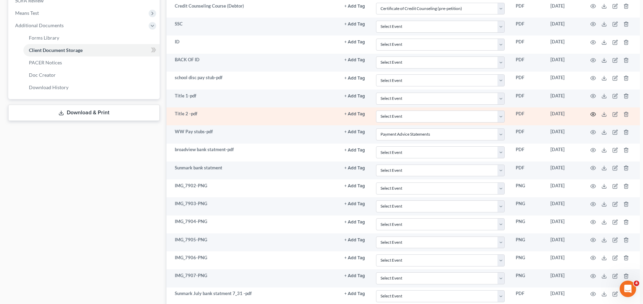
click at [591, 113] on icon "button" at bounding box center [594, 115] width 6 height 6
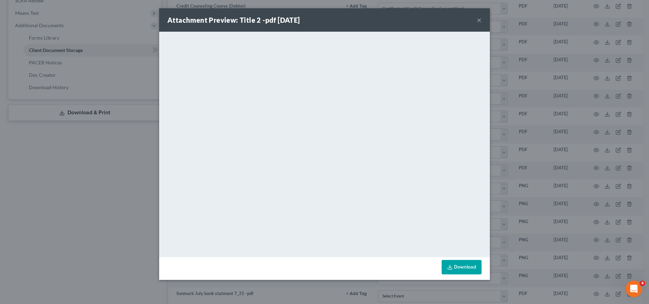
click at [476, 20] on div "Attachment Preview: Title 2 -pdf 08/04/2025 ×" at bounding box center [324, 19] width 330 height 23
click at [480, 20] on button "×" at bounding box center [478, 20] width 5 height 8
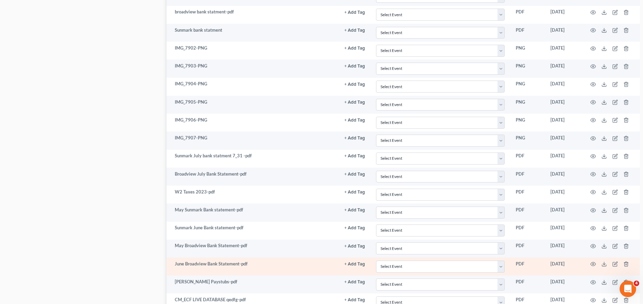
scroll to position [510, 0]
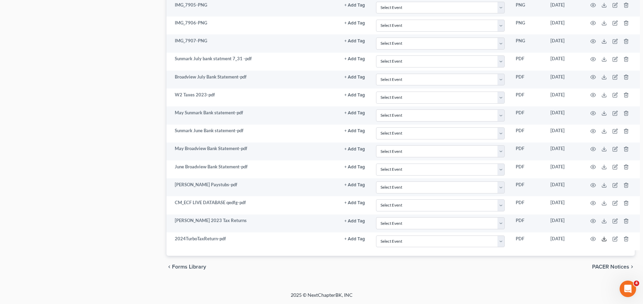
drag, startPoint x: 602, startPoint y: 236, endPoint x: 586, endPoint y: 252, distance: 22.4
click at [602, 236] on icon at bounding box center [605, 239] width 6 height 6
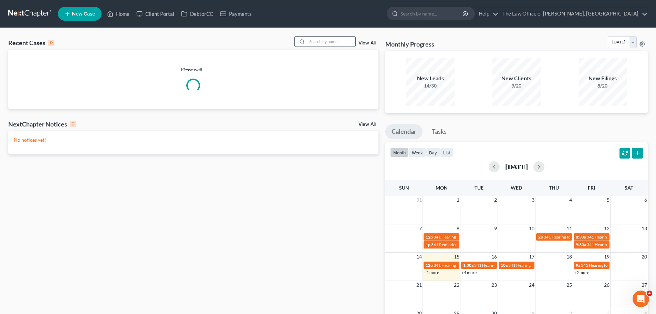
click at [335, 42] on input "search" at bounding box center [331, 41] width 48 height 10
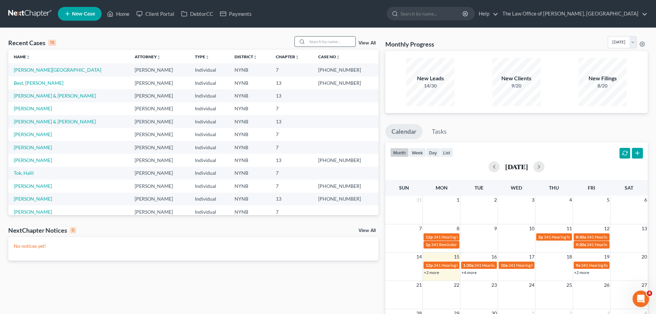
paste input "[PERSON_NAME]"
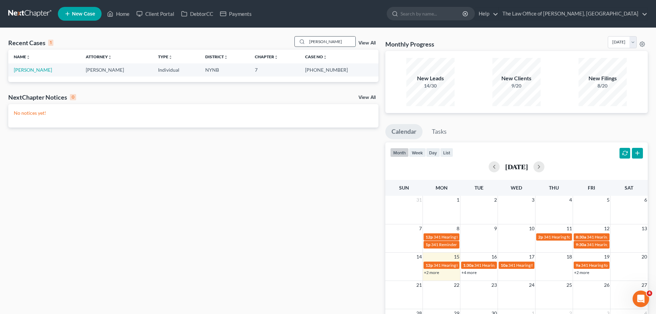
type input "[PERSON_NAME]"
click at [42, 74] on td "[PERSON_NAME]" at bounding box center [44, 69] width 72 height 13
click at [43, 69] on link "[PERSON_NAME]" at bounding box center [33, 70] width 38 height 6
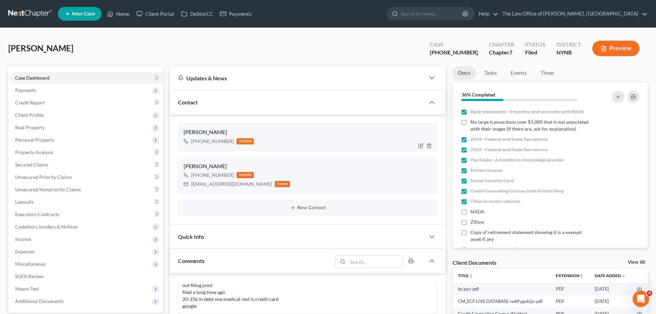
scroll to position [630, 0]
drag, startPoint x: 472, startPoint y: 52, endPoint x: 424, endPoint y: 52, distance: 47.9
click at [424, 52] on div "Colangelo, Bonnie Upgraded Case 25-60815-6 Chapter Chapter 7 Status Filed Distr…" at bounding box center [327, 51] width 639 height 30
copy div "25-60815"
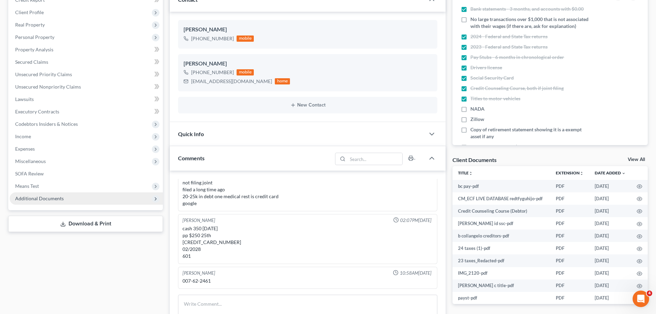
scroll to position [103, 0]
click at [130, 195] on span "Additional Documents" at bounding box center [86, 197] width 153 height 12
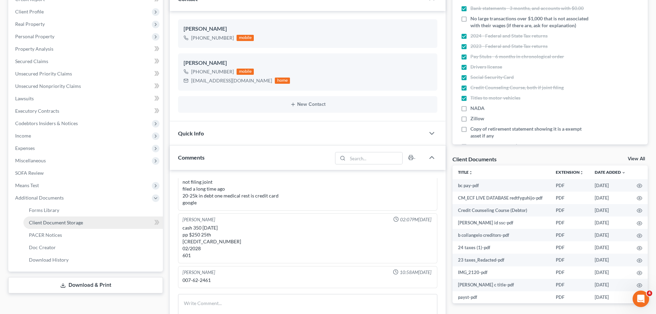
click at [87, 228] on link "Client Document Storage" at bounding box center [92, 222] width 139 height 12
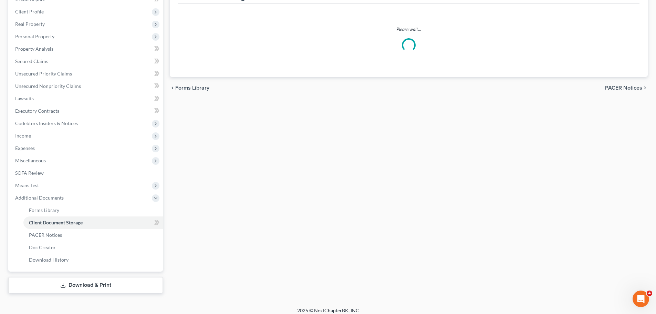
select select "1"
select select "5"
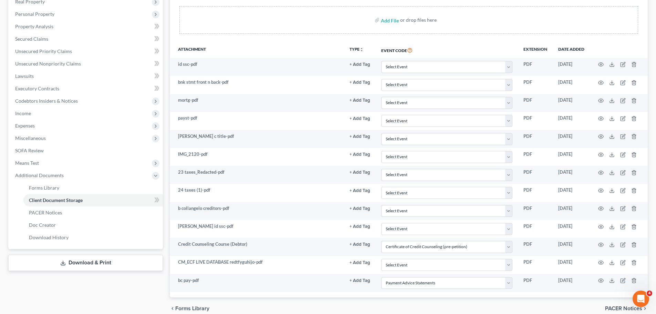
scroll to position [138, 0]
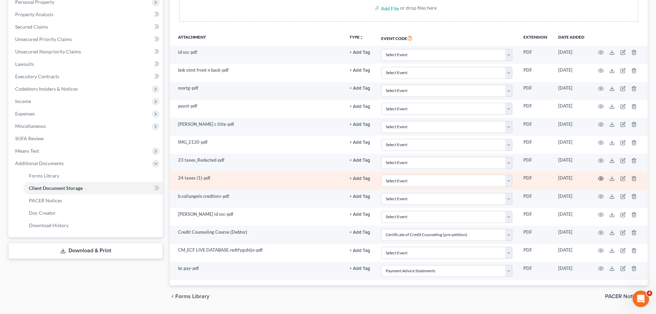
click at [602, 178] on icon "button" at bounding box center [601, 179] width 6 height 6
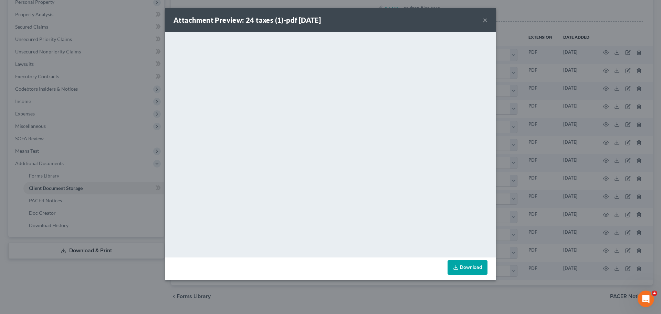
click at [484, 19] on button "×" at bounding box center [485, 20] width 5 height 8
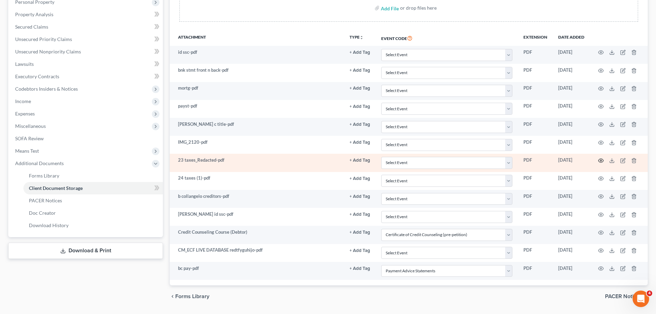
click at [599, 160] on icon "button" at bounding box center [601, 161] width 6 height 6
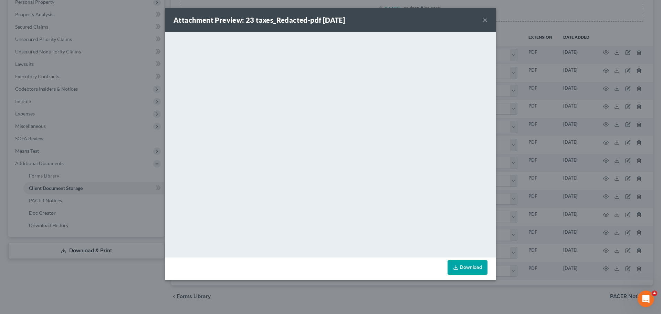
click at [483, 17] on button "×" at bounding box center [485, 20] width 5 height 8
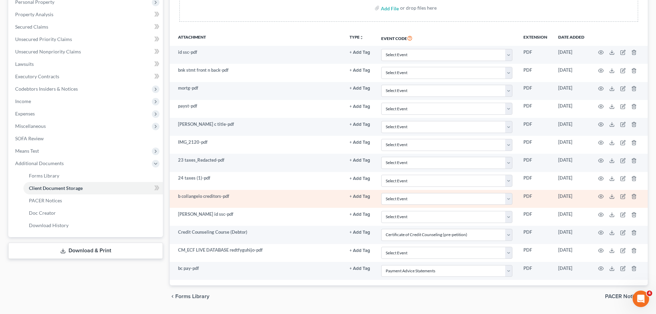
click at [248, 197] on td "b collangelo creditors-pdf" at bounding box center [257, 199] width 174 height 18
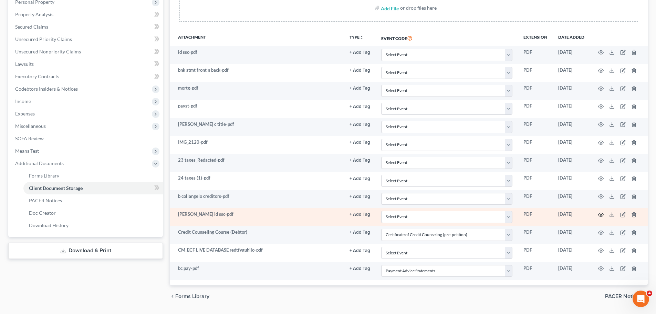
click at [598, 215] on icon "button" at bounding box center [601, 215] width 6 height 6
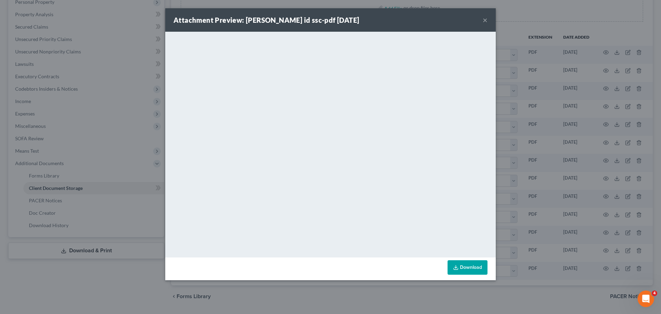
click at [481, 16] on div "Attachment Preview: bonnie colangelo id ssc-pdf 09/05/2025 ×" at bounding box center [330, 19] width 330 height 23
click at [485, 17] on button "×" at bounding box center [485, 20] width 5 height 8
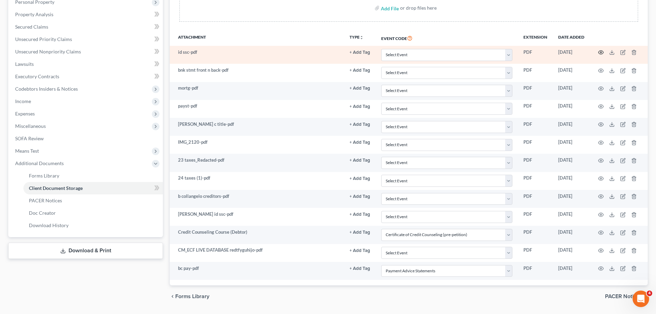
click at [600, 52] on circle "button" at bounding box center [600, 52] width 1 height 1
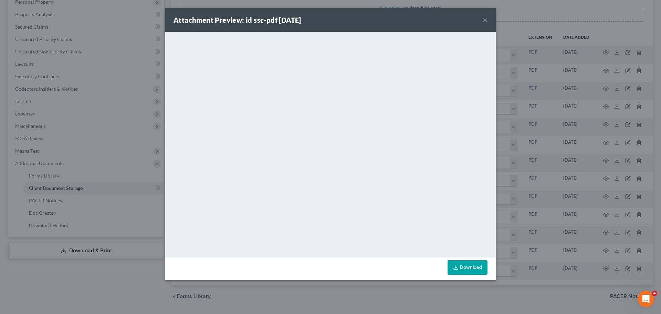
click at [483, 18] on button "×" at bounding box center [485, 20] width 5 height 8
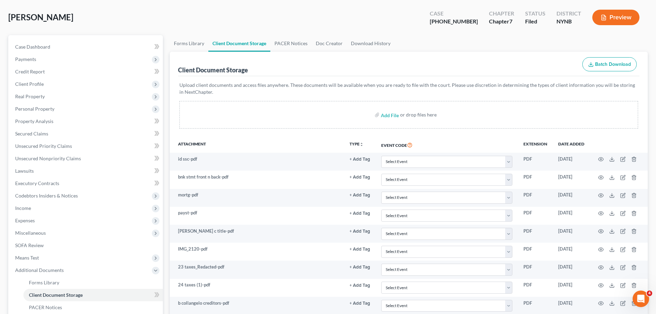
scroll to position [0, 0]
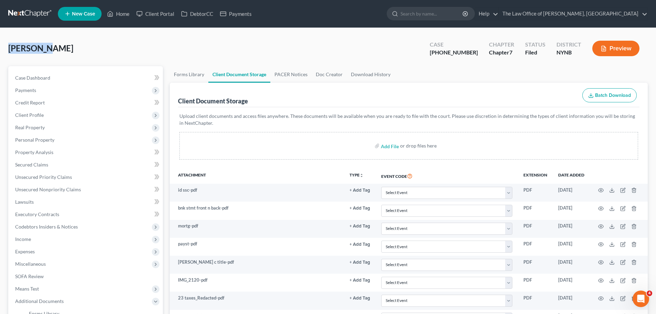
drag, startPoint x: 43, startPoint y: 50, endPoint x: 10, endPoint y: 51, distance: 32.7
click at [10, 51] on span "Colangelo, Bonnie" at bounding box center [40, 48] width 65 height 10
copy span "Colangelo"
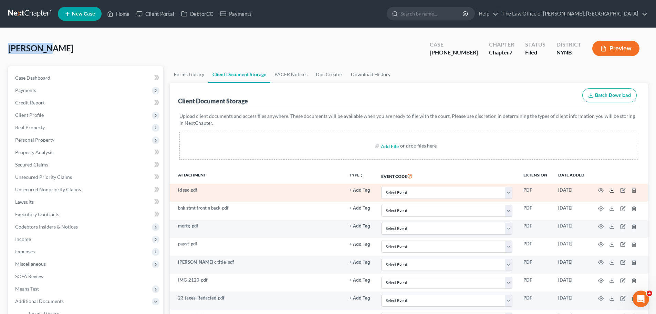
click at [612, 192] on icon at bounding box center [612, 191] width 4 height 1
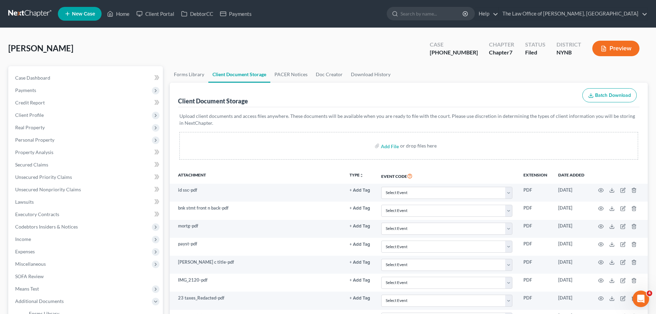
click at [250, 170] on th "Attachment" at bounding box center [257, 176] width 174 height 16
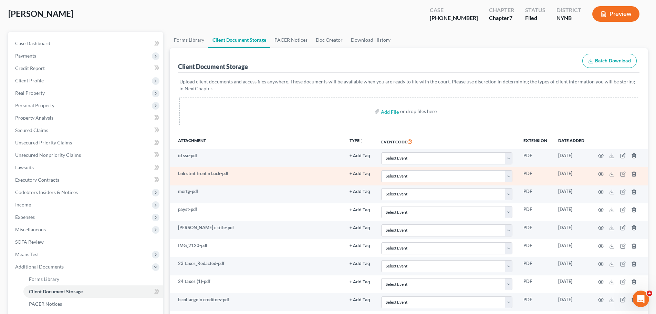
drag, startPoint x: 598, startPoint y: 173, endPoint x: 594, endPoint y: 173, distance: 3.8
click at [597, 173] on td at bounding box center [619, 176] width 58 height 18
click at [601, 174] on icon "button" at bounding box center [601, 174] width 6 height 6
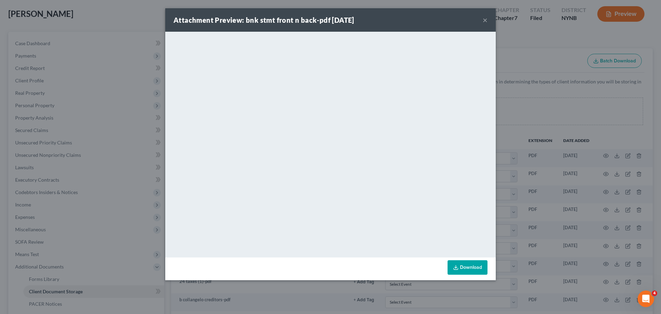
click at [487, 20] on button "×" at bounding box center [485, 20] width 5 height 8
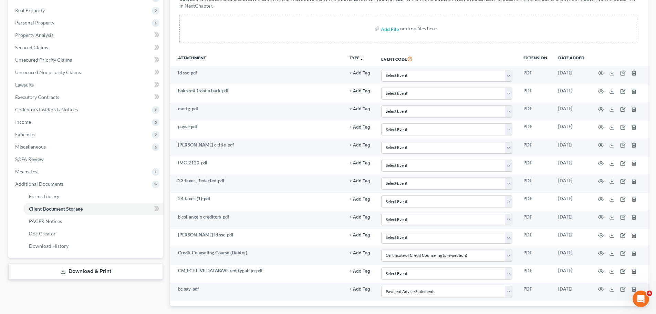
scroll to position [138, 0]
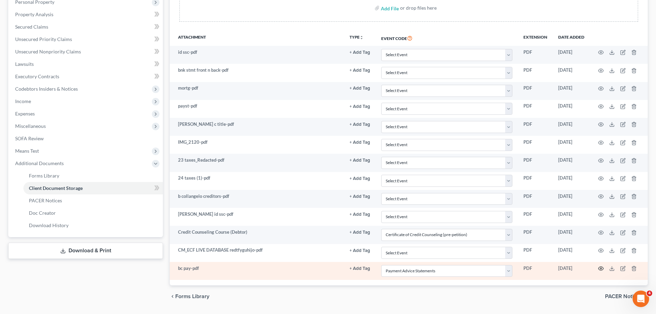
click at [600, 269] on icon "button" at bounding box center [601, 268] width 6 height 6
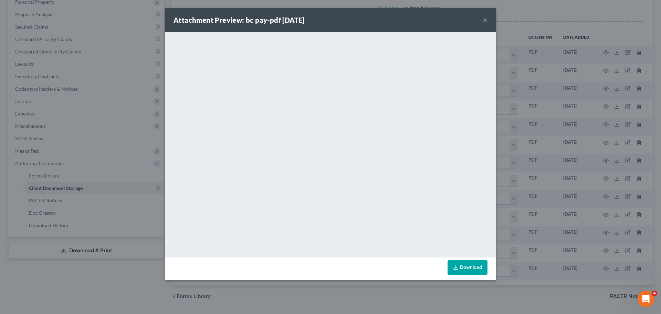
click at [492, 20] on div "Attachment Preview: bc pay-pdf 09/10/2025 ×" at bounding box center [330, 19] width 330 height 23
click at [486, 22] on button "×" at bounding box center [485, 20] width 5 height 8
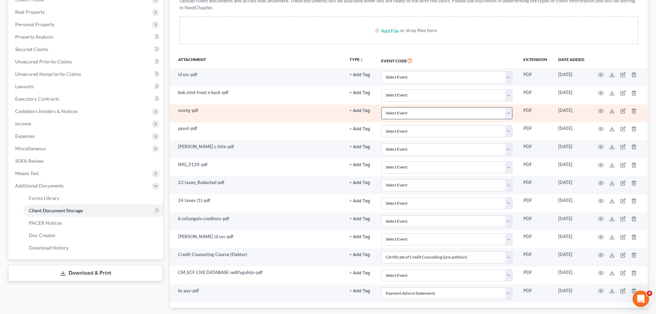
scroll to position [103, 0]
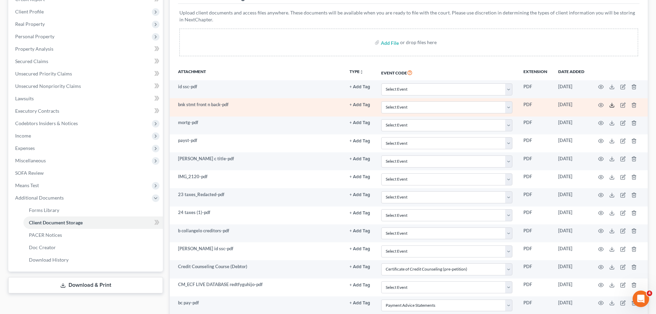
click at [612, 107] on icon at bounding box center [612, 105] width 6 height 6
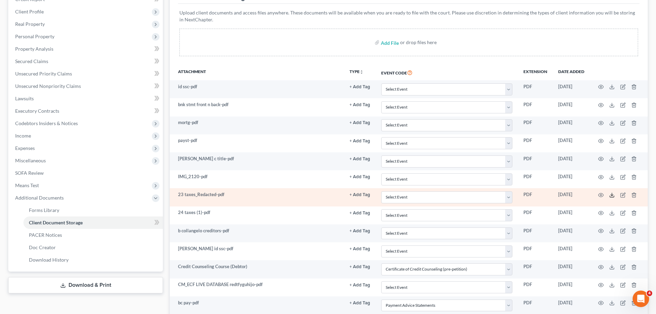
click at [612, 193] on line at bounding box center [612, 194] width 0 height 3
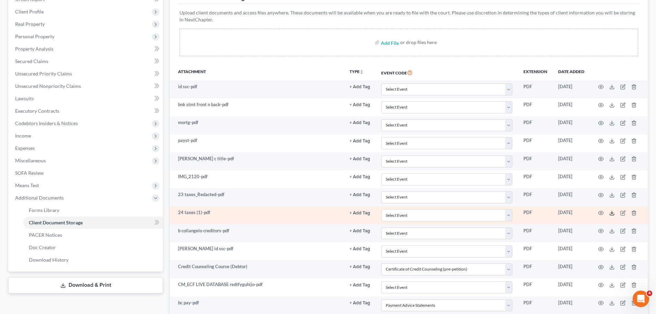
click at [612, 213] on icon at bounding box center [612, 213] width 6 height 6
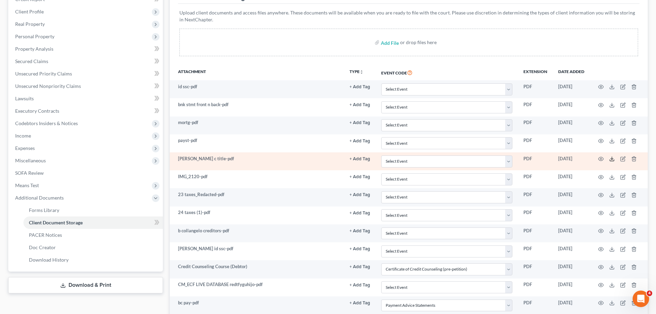
click at [611, 157] on icon at bounding box center [612, 159] width 6 height 6
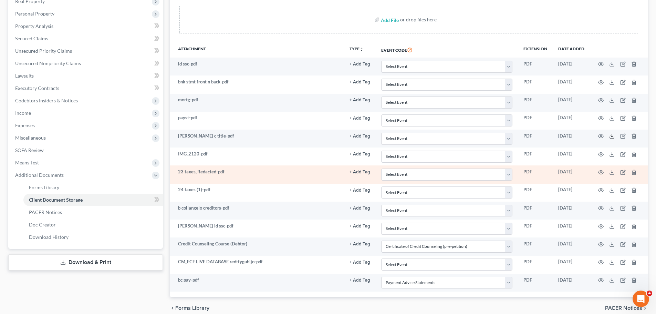
scroll to position [138, 0]
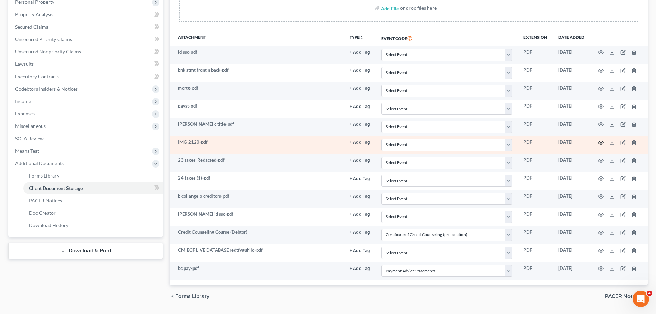
click at [601, 144] on icon "button" at bounding box center [600, 142] width 5 height 4
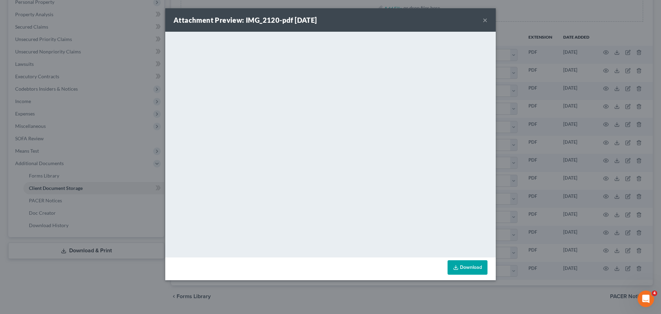
click at [491, 19] on div "Attachment Preview: IMG_2120-pdf 09/02/2025 ×" at bounding box center [330, 19] width 330 height 23
click at [486, 20] on button "×" at bounding box center [485, 20] width 5 height 8
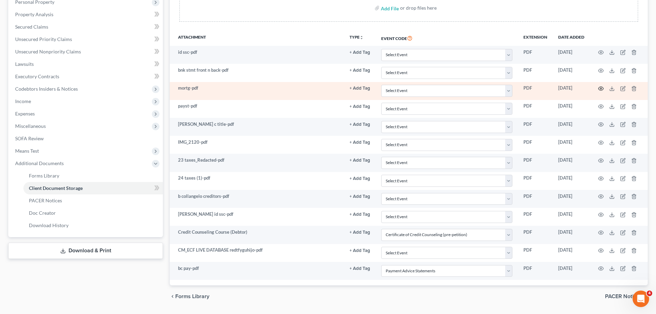
click at [600, 87] on icon "button" at bounding box center [601, 89] width 6 height 6
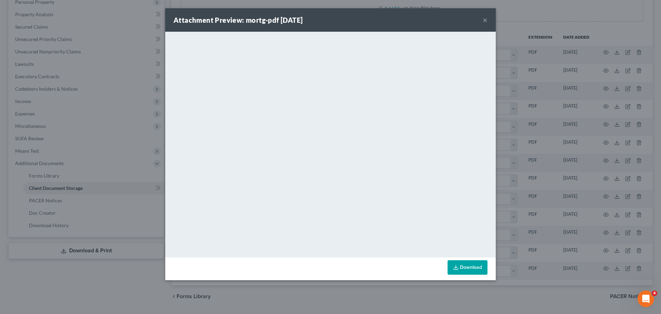
click at [484, 21] on button "×" at bounding box center [485, 20] width 5 height 8
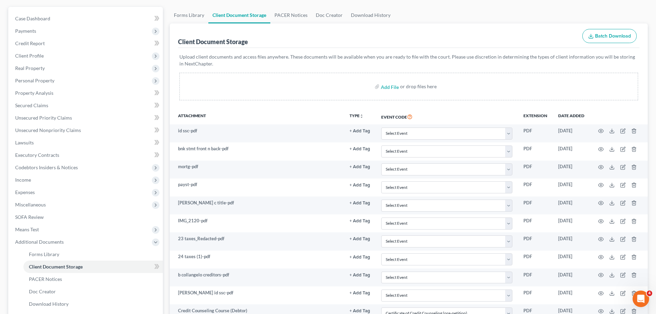
scroll to position [0, 0]
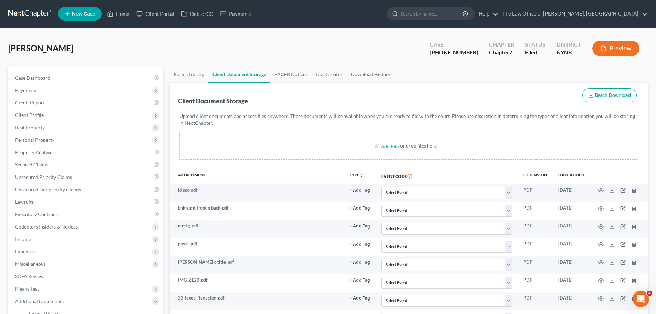
click at [47, 18] on link at bounding box center [30, 14] width 44 height 12
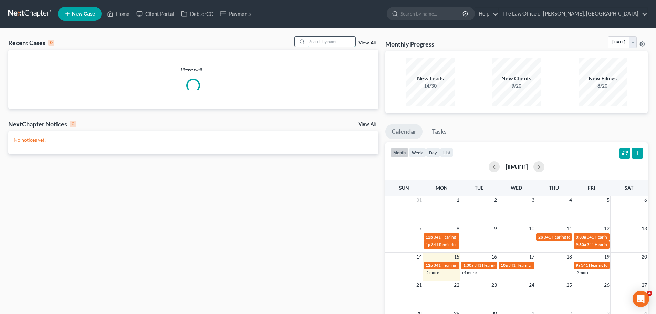
click at [318, 43] on input "search" at bounding box center [331, 41] width 48 height 10
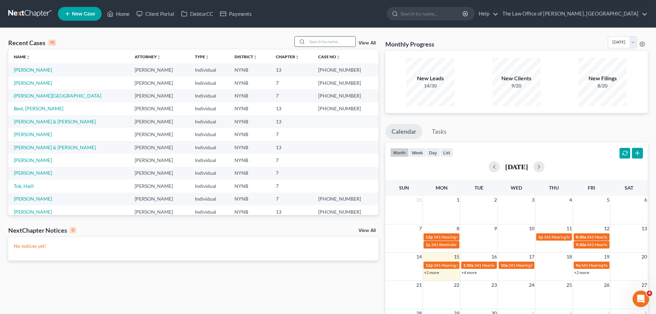
paste input "Best, [PERSON_NAME]"
type input "Best, [PERSON_NAME]"
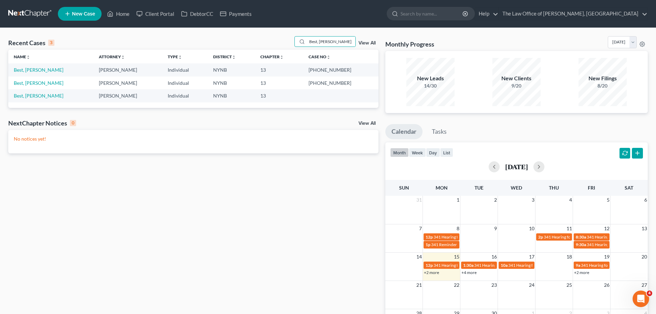
click at [30, 66] on td "Best, [PERSON_NAME]" at bounding box center [50, 69] width 85 height 13
click at [21, 69] on link "Best, [PERSON_NAME]" at bounding box center [39, 70] width 50 height 6
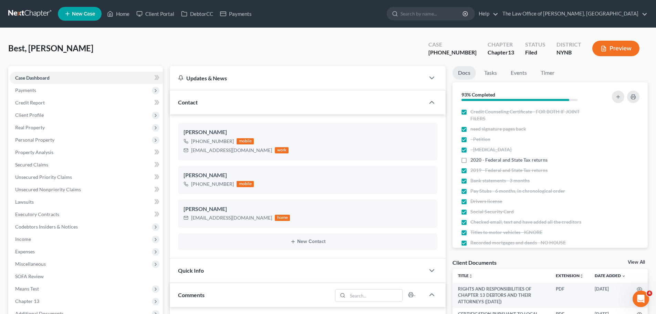
scroll to position [201, 0]
drag, startPoint x: 471, startPoint y: 53, endPoint x: 446, endPoint y: 52, distance: 24.5
click at [446, 52] on div "Case [PHONE_NUMBER]" at bounding box center [452, 49] width 59 height 20
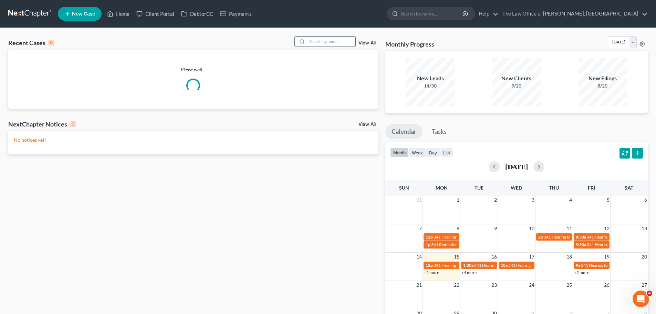
click at [324, 39] on input "search" at bounding box center [331, 41] width 48 height 10
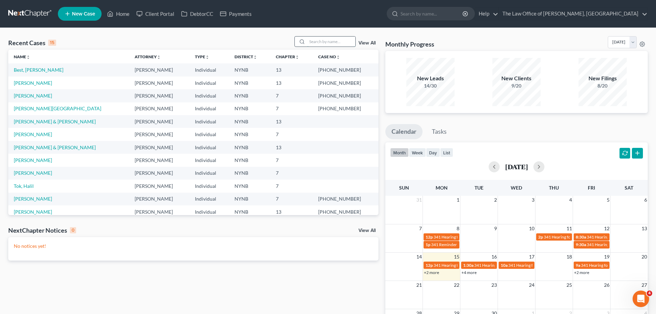
paste input "Best, [PERSON_NAME]"
type input "Best, [PERSON_NAME]"
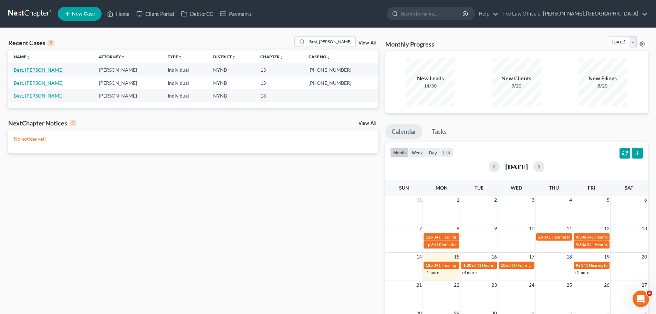
click at [28, 72] on link "Best, [PERSON_NAME]" at bounding box center [39, 70] width 50 height 6
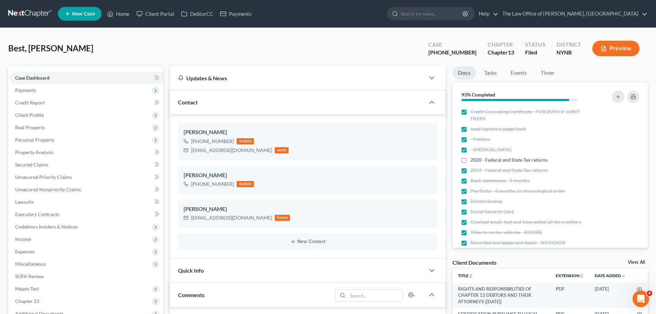
scroll to position [201, 0]
drag, startPoint x: 470, startPoint y: 52, endPoint x: 445, endPoint y: 57, distance: 25.8
click at [445, 57] on div "Case [PHONE_NUMBER]" at bounding box center [452, 49] width 59 height 20
copy div "25-11057"
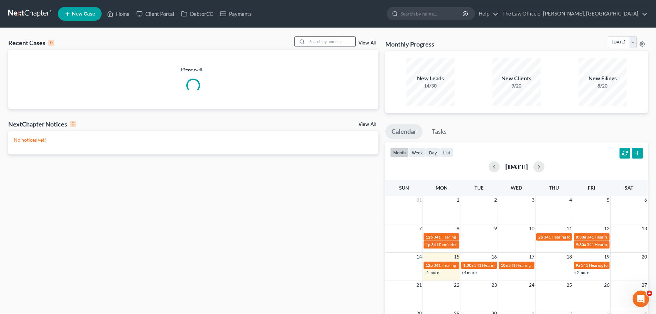
click at [341, 44] on input "search" at bounding box center [331, 41] width 48 height 10
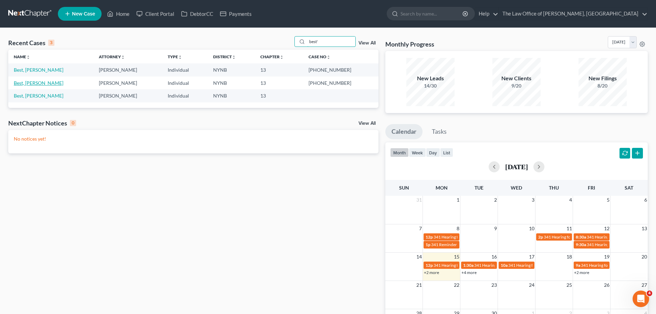
type input "best'"
click at [30, 84] on link "Best, [PERSON_NAME]" at bounding box center [39, 83] width 50 height 6
select select "6"
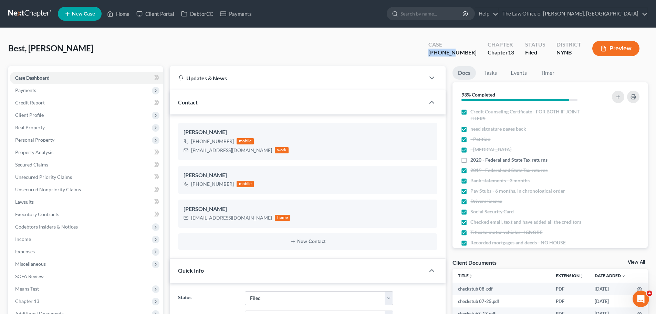
drag, startPoint x: 469, startPoint y: 54, endPoint x: 427, endPoint y: 54, distance: 42.0
click at [427, 54] on div "Best, Denise Upgraded Case 21-10401-1 Chapter Chapter 13 Status Filed District …" at bounding box center [327, 51] width 639 height 30
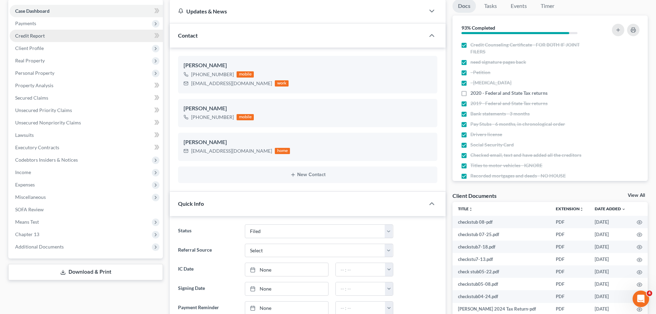
scroll to position [138, 0]
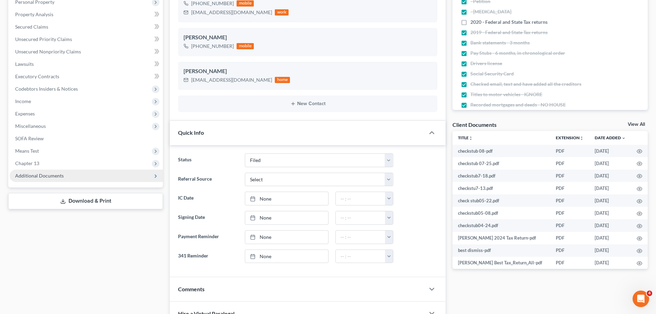
click at [56, 170] on span "Additional Documents" at bounding box center [86, 175] width 153 height 12
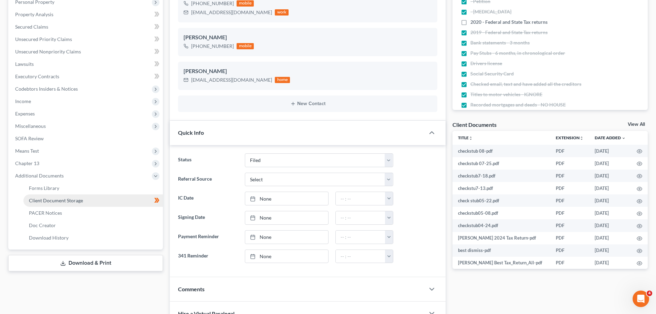
click at [76, 195] on link "Client Document Storage" at bounding box center [92, 200] width 139 height 12
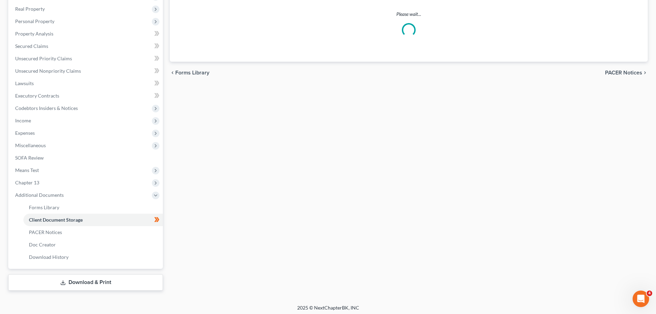
scroll to position [95, 0]
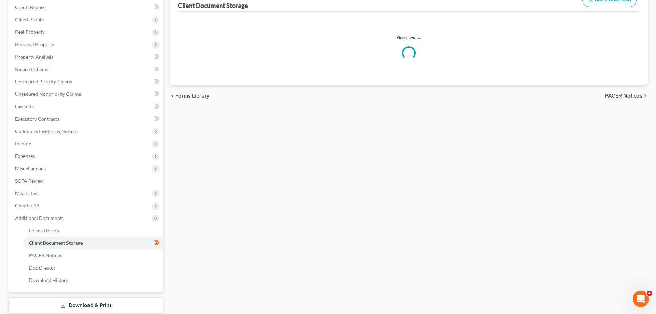
select select "1"
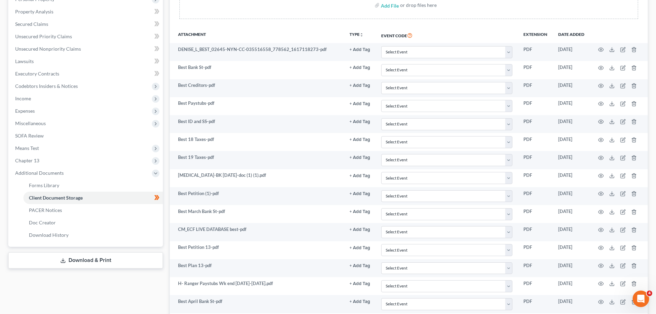
scroll to position [99, 0]
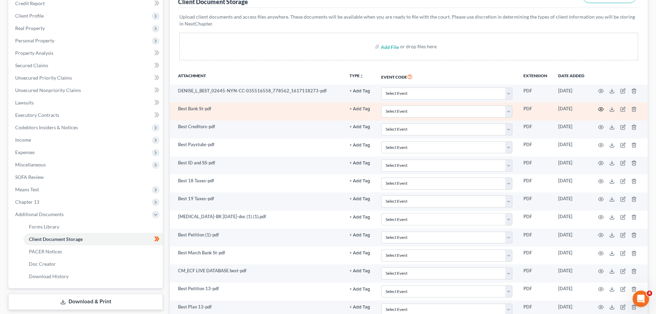
click at [598, 109] on icon "button" at bounding box center [600, 109] width 5 height 4
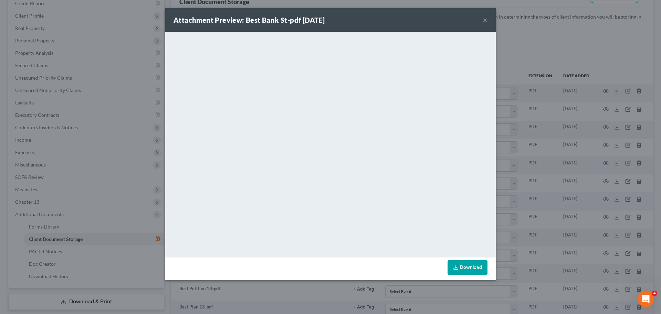
click at [483, 18] on button "×" at bounding box center [485, 20] width 5 height 8
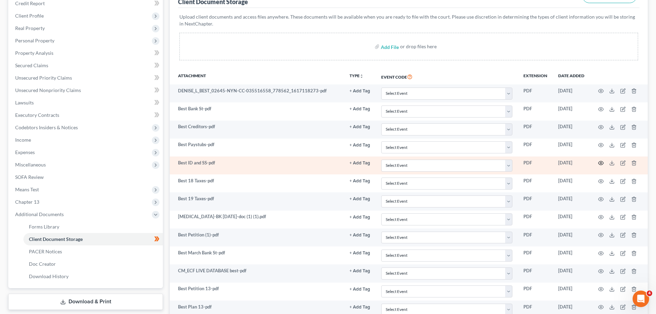
click at [600, 164] on circle "button" at bounding box center [600, 162] width 1 height 1
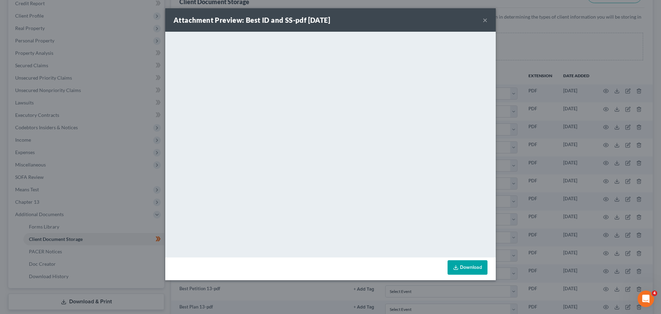
click at [473, 263] on link "Download" at bounding box center [468, 267] width 40 height 14
click at [487, 23] on div "Attachment Preview: Best ID and SS-pdf 03/31/2021 ×" at bounding box center [330, 19] width 330 height 23
click at [483, 19] on button "×" at bounding box center [485, 20] width 5 height 8
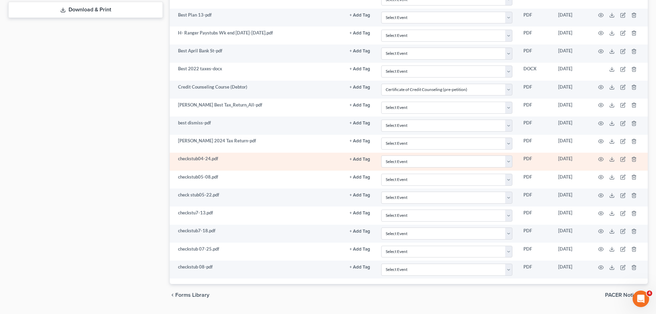
scroll to position [375, 0]
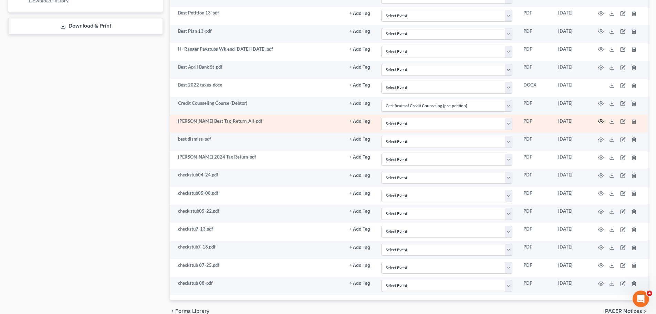
click at [602, 122] on icon "button" at bounding box center [601, 121] width 6 height 6
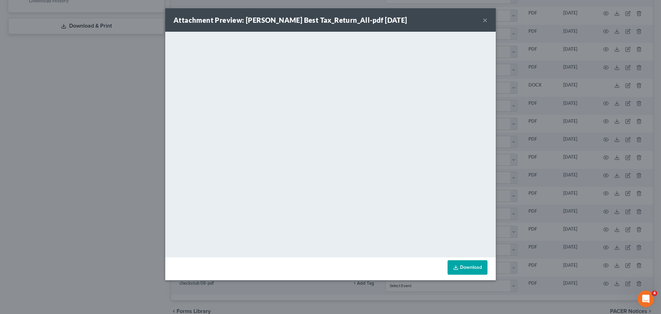
click at [489, 18] on div "Attachment Preview: Denise Best Tax_Return_All-pdf 04/21/2025 ×" at bounding box center [330, 19] width 330 height 23
click at [486, 20] on button "×" at bounding box center [485, 20] width 5 height 8
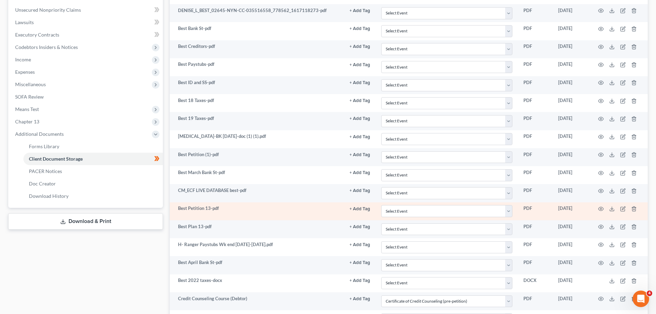
scroll to position [168, 0]
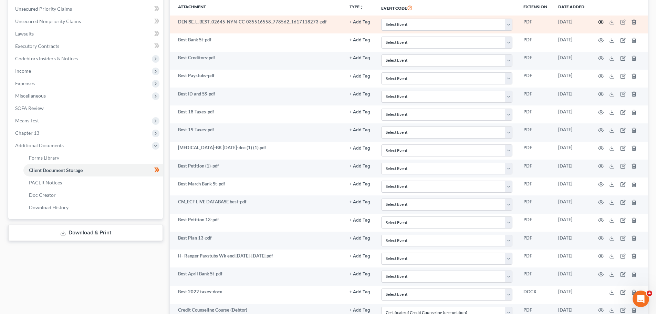
click at [603, 22] on icon "button" at bounding box center [600, 22] width 5 height 4
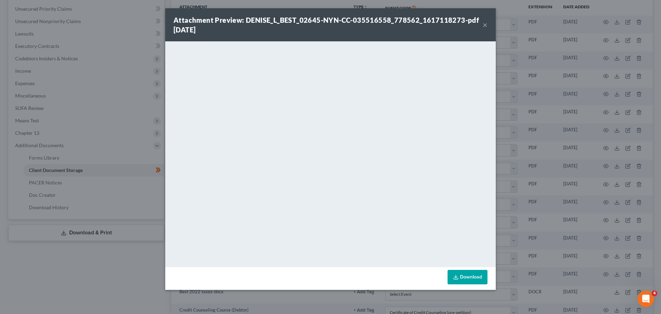
click at [485, 22] on button "×" at bounding box center [485, 25] width 5 height 8
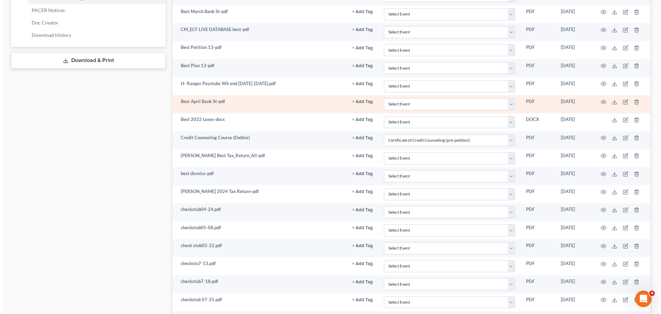
scroll to position [375, 0]
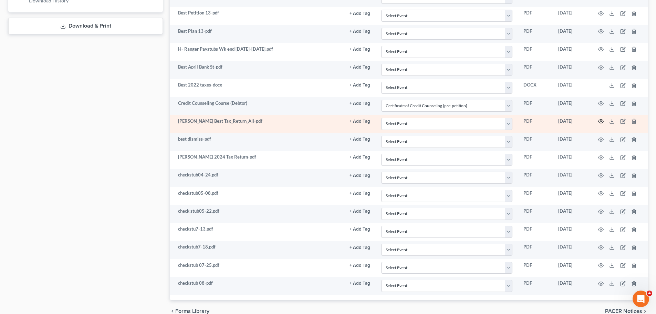
click at [601, 121] on circle "button" at bounding box center [600, 120] width 1 height 1
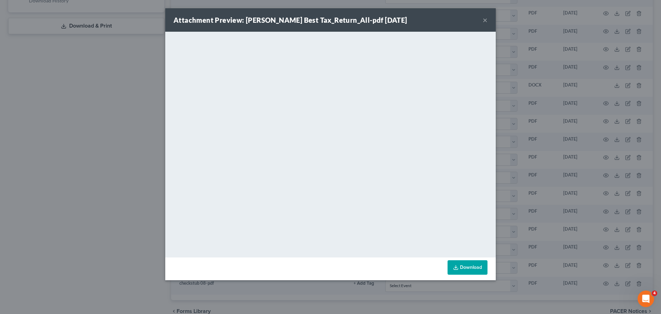
click at [457, 268] on icon at bounding box center [456, 267] width 6 height 6
click at [481, 19] on div "Attachment Preview: Denise Best Tax_Return_All-pdf 04/21/2025 ×" at bounding box center [330, 19] width 330 height 23
click at [483, 21] on button "×" at bounding box center [485, 20] width 5 height 8
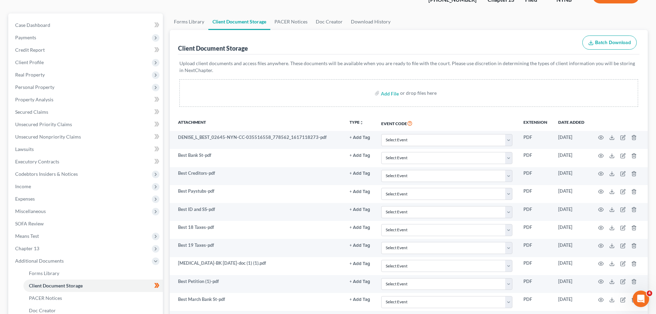
scroll to position [0, 0]
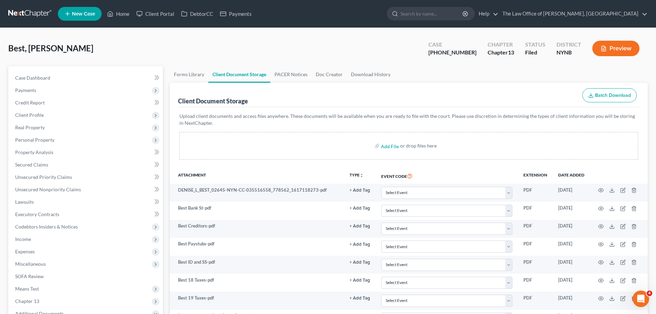
click at [52, 11] on link at bounding box center [30, 14] width 44 height 12
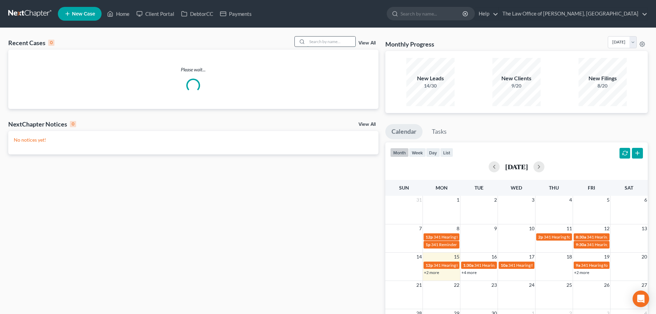
click at [330, 39] on input "search" at bounding box center [331, 41] width 48 height 10
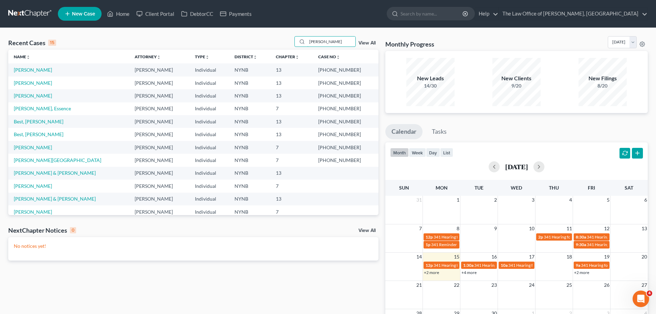
type input "[PERSON_NAME]"
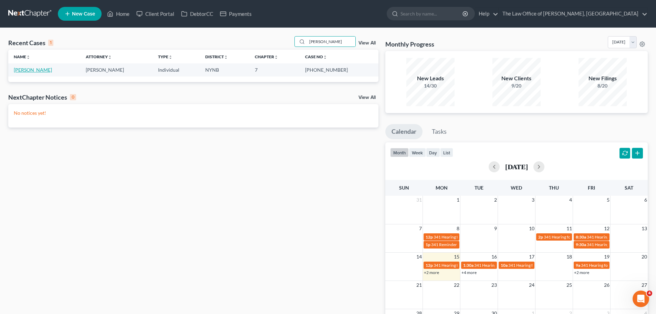
click at [26, 72] on link "[PERSON_NAME]" at bounding box center [33, 70] width 38 height 6
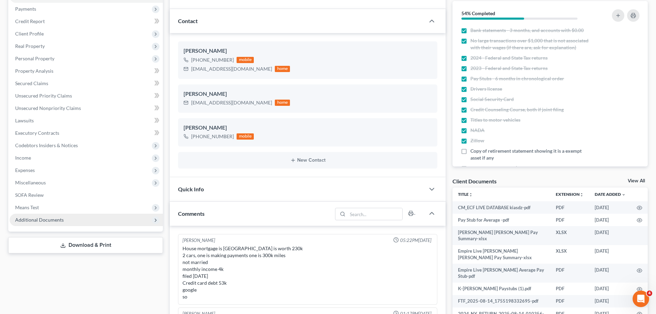
click at [102, 213] on span "Additional Documents" at bounding box center [86, 219] width 153 height 12
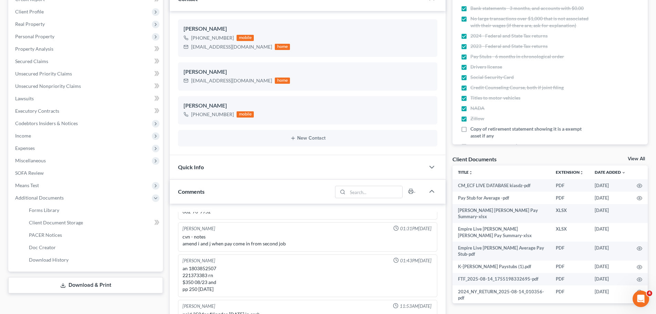
scroll to position [376, 0]
click at [99, 220] on link "Client Document Storage" at bounding box center [92, 222] width 139 height 12
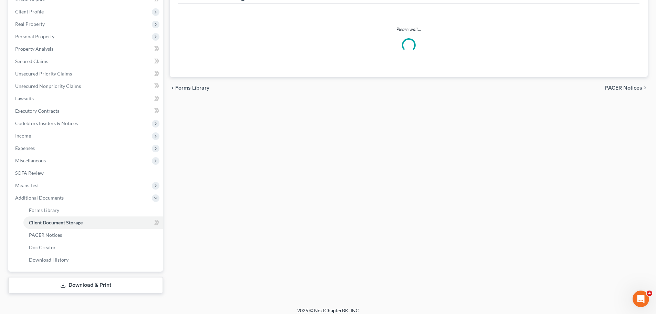
select select "1"
select select "5"
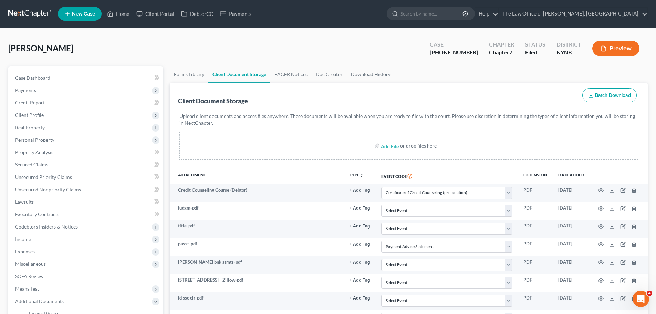
click at [312, 146] on div "Add File or drop files here" at bounding box center [408, 146] width 459 height 28
click at [384, 146] on input "file" at bounding box center [389, 145] width 17 height 12
type input "C:\fakepath\[PERSON_NAME] August Bank Statement pg1.pdf"
click at [286, 146] on div "Add File or drop files here" at bounding box center [408, 146] width 459 height 28
select select "1"
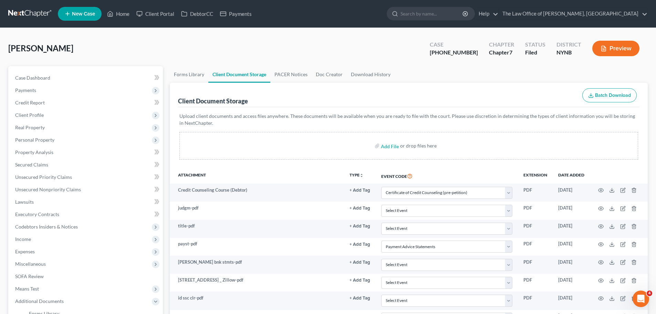
select select "5"
click at [391, 147] on input "file" at bounding box center [389, 145] width 17 height 12
click at [365, 140] on div "Add File or drop files here" at bounding box center [408, 146] width 459 height 28
click at [385, 144] on input "file" at bounding box center [389, 145] width 17 height 12
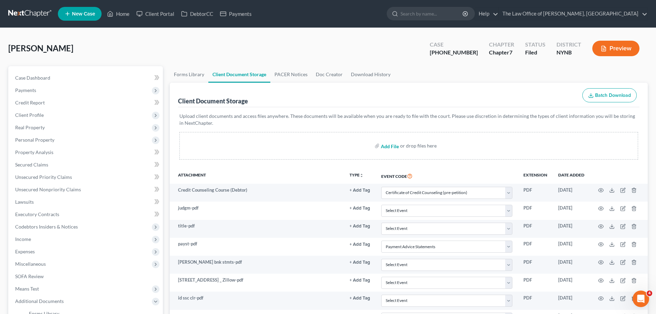
type input "C:\fakepath\Mitchum August Bank Stmt pg 2.pdf"
select select "1"
select select "5"
click at [43, 9] on link at bounding box center [30, 14] width 44 height 12
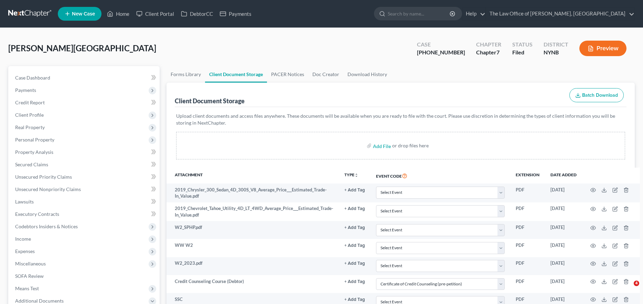
select select "1"
select select "5"
click at [42, 11] on link at bounding box center [30, 14] width 44 height 12
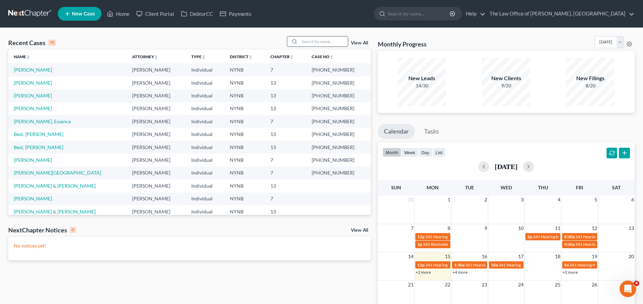
click at [314, 46] on input "search" at bounding box center [324, 41] width 48 height 10
type input "[PERSON_NAME]"
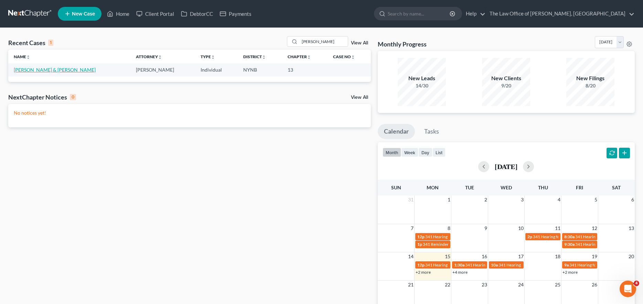
click at [56, 71] on link "[PERSON_NAME] & [PERSON_NAME]" at bounding box center [55, 70] width 82 height 6
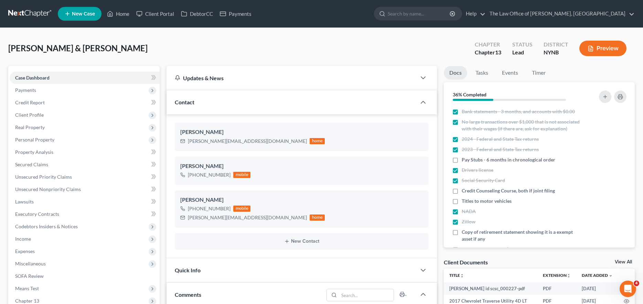
scroll to position [172, 0]
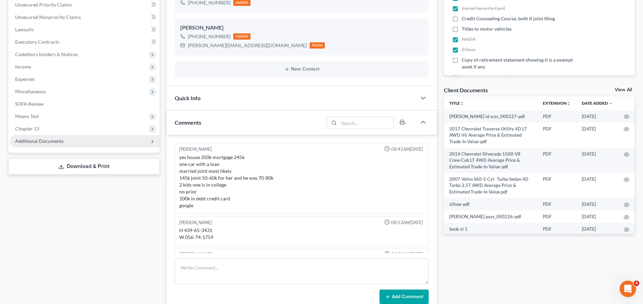
click at [101, 140] on span "Additional Documents" at bounding box center [85, 141] width 150 height 12
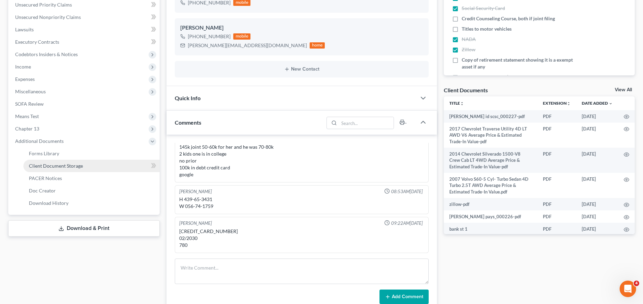
scroll to position [340, 0]
click at [103, 169] on link "Client Document Storage" at bounding box center [91, 166] width 136 height 12
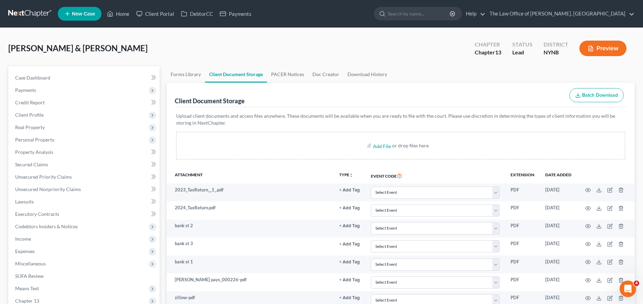
click at [294, 143] on div "Add File or drop files here" at bounding box center [400, 146] width 449 height 28
click at [380, 145] on input "file" at bounding box center [381, 145] width 17 height 12
type input "C:\fakepath\2 26.pdf"
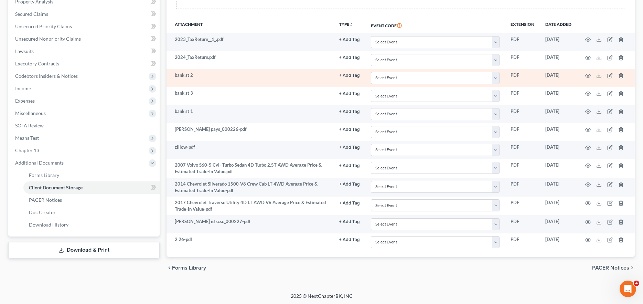
scroll to position [151, 0]
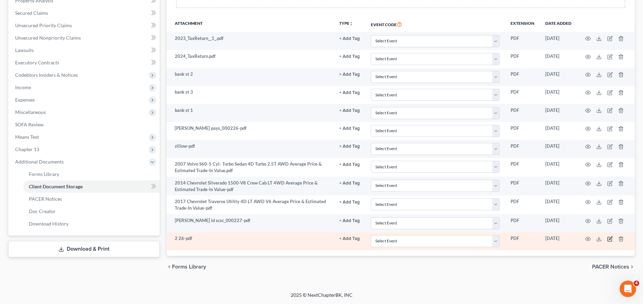
click at [608, 239] on icon "button" at bounding box center [611, 239] width 6 height 6
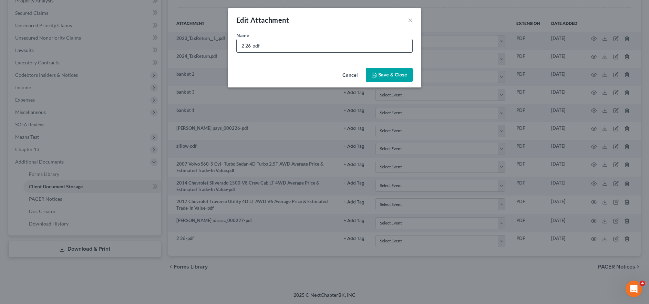
click at [249, 45] on input "2 26-pdf" at bounding box center [324, 45] width 176 height 13
type input "2 26 ([PERSON_NAME])-pdf"
drag, startPoint x: 406, startPoint y: 76, endPoint x: 398, endPoint y: 76, distance: 7.6
click at [403, 77] on span "Save & Close" at bounding box center [392, 75] width 29 height 6
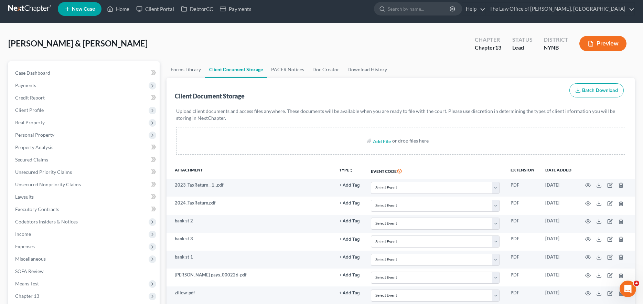
scroll to position [0, 0]
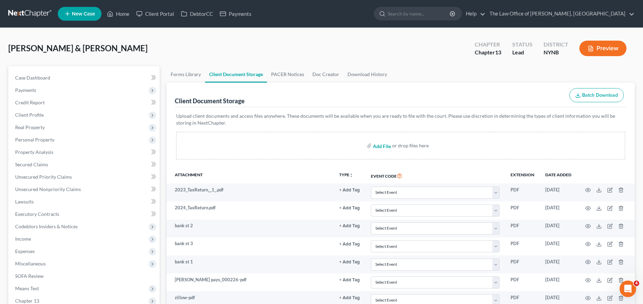
click at [375, 148] on input "file" at bounding box center [381, 145] width 17 height 12
type input "C:\fakepath\3 12.pdf"
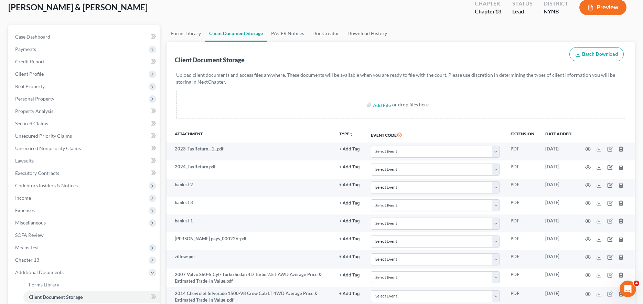
scroll to position [151, 0]
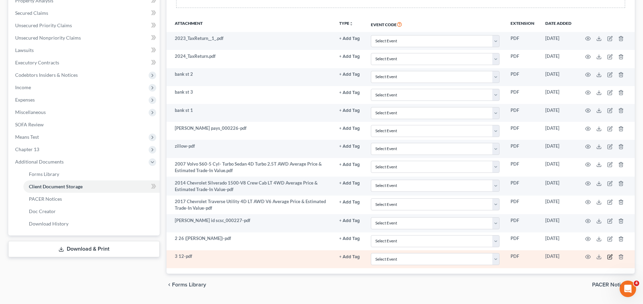
click at [611, 257] on icon "button" at bounding box center [611, 257] width 6 height 6
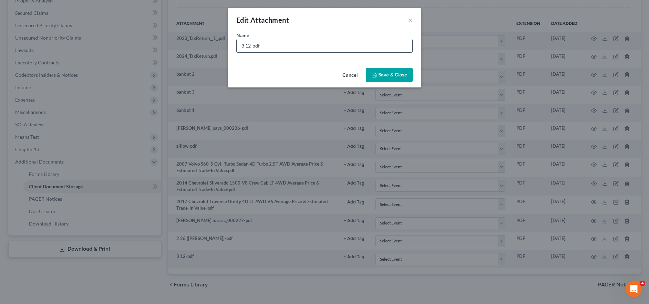
click at [250, 47] on input "3 12-pdf" at bounding box center [324, 45] width 176 height 13
type input "3 12 (Shauna Paystub)-pdf"
click at [387, 75] on span "Save & Close" at bounding box center [392, 75] width 29 height 6
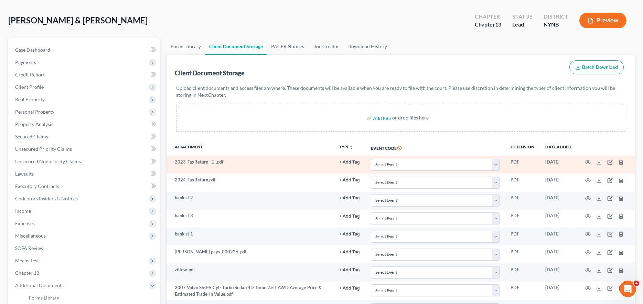
scroll to position [0, 0]
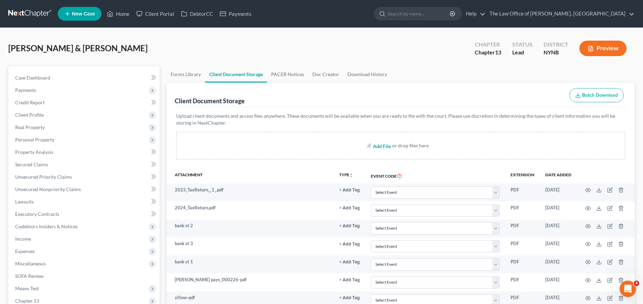
click at [381, 148] on input "file" at bounding box center [381, 145] width 17 height 12
type input "C:\fakepath\3 26.pdf"
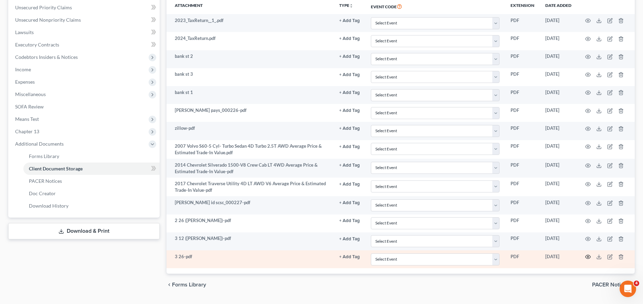
click at [590, 258] on icon "button" at bounding box center [588, 257] width 5 height 4
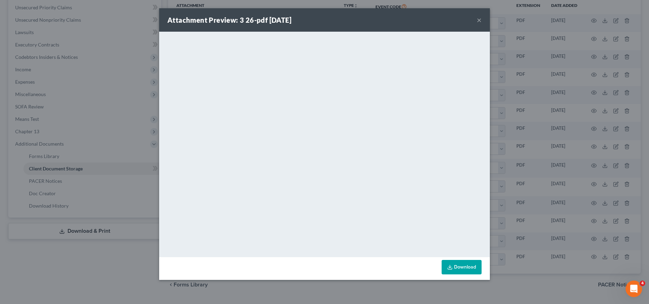
click at [480, 19] on button "×" at bounding box center [478, 20] width 5 height 8
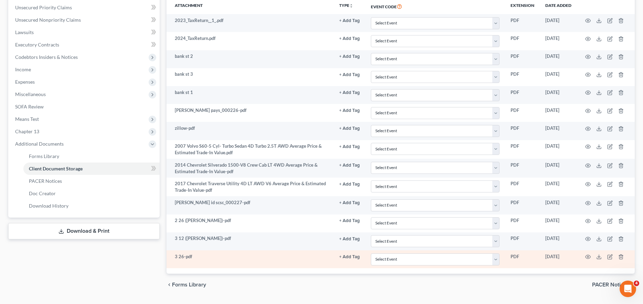
click at [605, 258] on td at bounding box center [606, 259] width 58 height 18
click at [610, 255] on icon "button" at bounding box center [611, 257] width 6 height 6
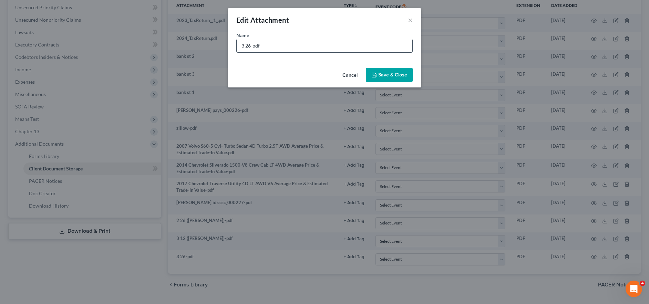
click at [249, 48] on input "3 26-pdf" at bounding box center [324, 45] width 176 height 13
click at [251, 48] on input "3 26-pdf" at bounding box center [324, 45] width 176 height 13
type input "3 26 (Paystub)-pdf"
click at [382, 80] on button "Save & Close" at bounding box center [389, 75] width 47 height 14
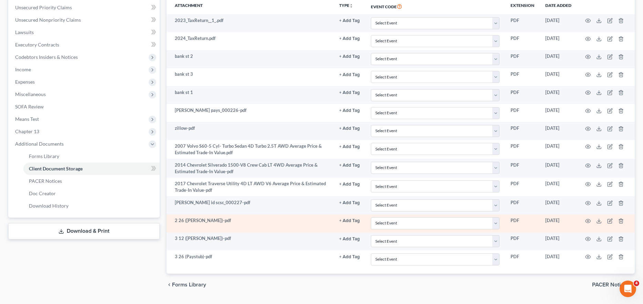
scroll to position [187, 0]
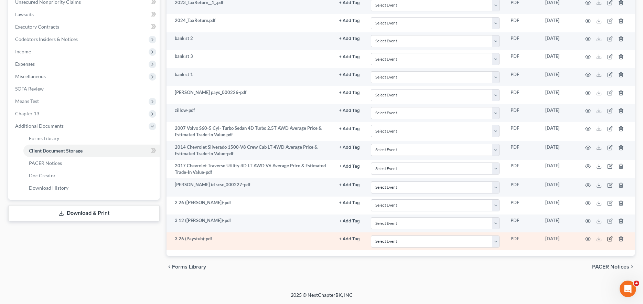
click at [608, 239] on icon "button" at bounding box center [610, 239] width 4 height 4
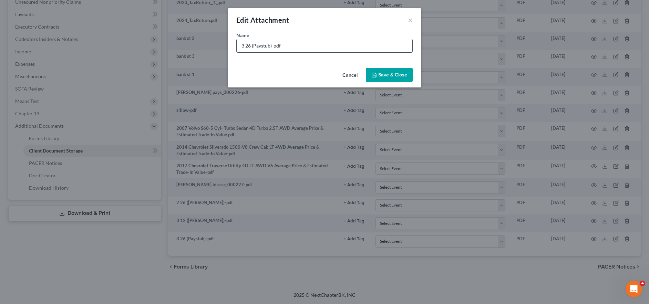
click at [251, 46] on input "3 26 (Paystub)-pdf" at bounding box center [324, 45] width 176 height 13
type input "3 26 (Shauna Paystub)-pdf"
click at [391, 77] on span "Save & Close" at bounding box center [392, 75] width 29 height 6
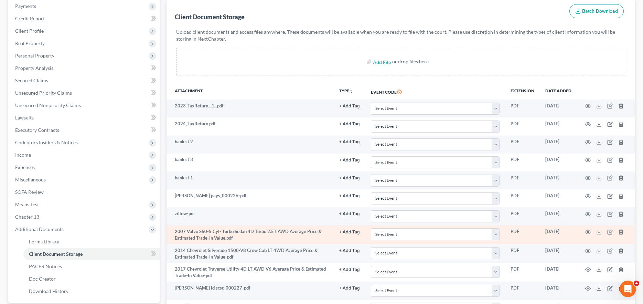
scroll to position [0, 0]
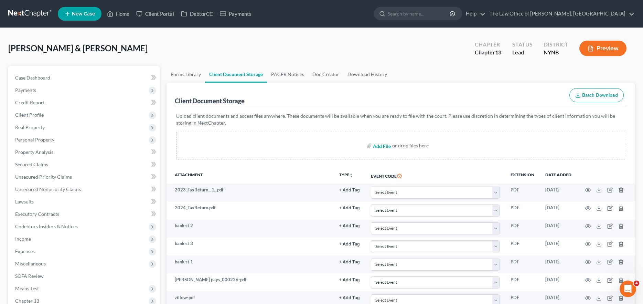
click at [382, 146] on input "file" at bounding box center [381, 145] width 17 height 12
type input "C:\fakepath\4 9.pdf"
click at [383, 146] on input "file" at bounding box center [381, 145] width 17 height 12
type input "C:\fakepath\5 7.pdf"
click at [373, 145] on label "Add File" at bounding box center [382, 146] width 19 height 12
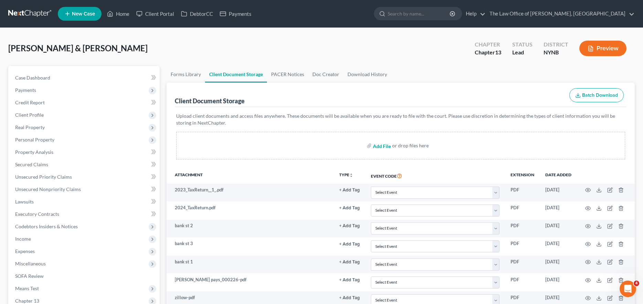
click at [388, 146] on input "file" at bounding box center [381, 145] width 17 height 12
type input "C:\fakepath\6 4.pdf"
click at [387, 147] on input "file" at bounding box center [381, 145] width 17 height 12
type input "C:\fakepath\5 21.pdf"
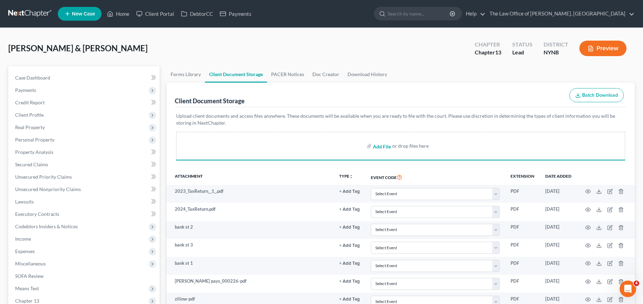
click at [379, 144] on input "file" at bounding box center [381, 146] width 17 height 12
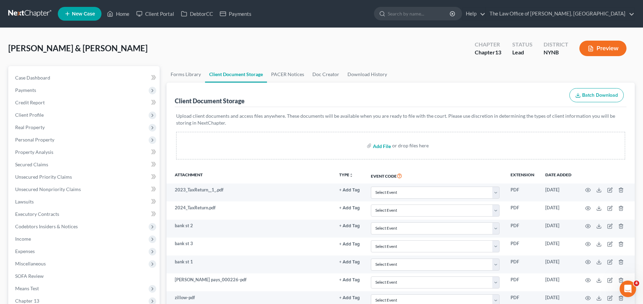
type input "C:\fakepath\6 18.pdf"
click at [382, 146] on input "file" at bounding box center [381, 145] width 17 height 12
type input "C:\fakepath\7 16.pdf"
click at [384, 147] on input "file" at bounding box center [381, 145] width 17 height 12
click at [380, 145] on input "file" at bounding box center [381, 145] width 17 height 12
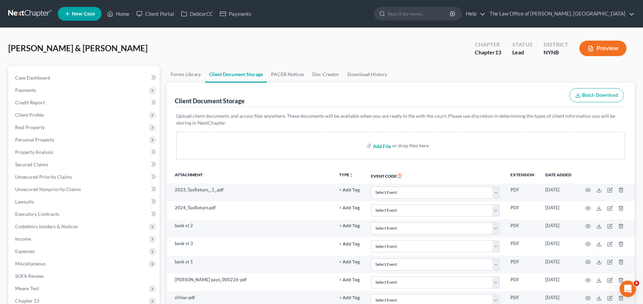
click at [382, 147] on input "file" at bounding box center [381, 145] width 17 height 12
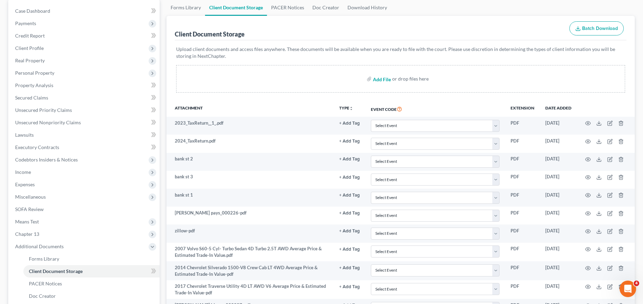
scroll to position [3, 0]
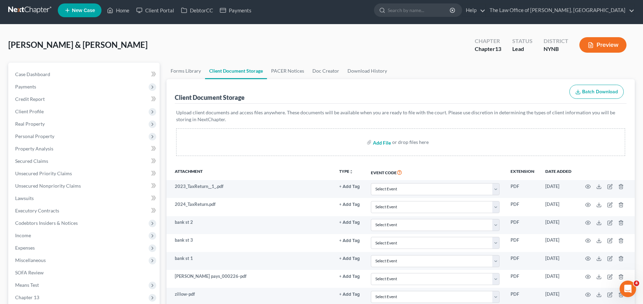
click at [380, 142] on input "file" at bounding box center [381, 142] width 17 height 12
type input "C:\fakepath\7 30.pdf"
click at [386, 144] on input "file" at bounding box center [381, 142] width 17 height 12
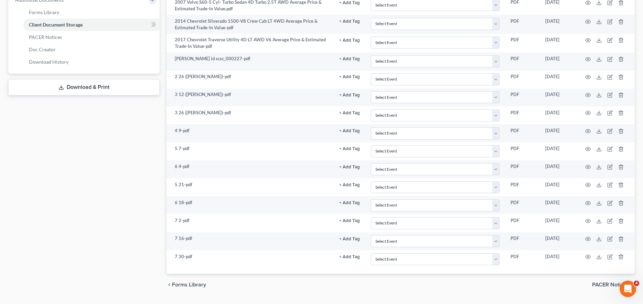
type input "C:\fakepath\8 13.pdf"
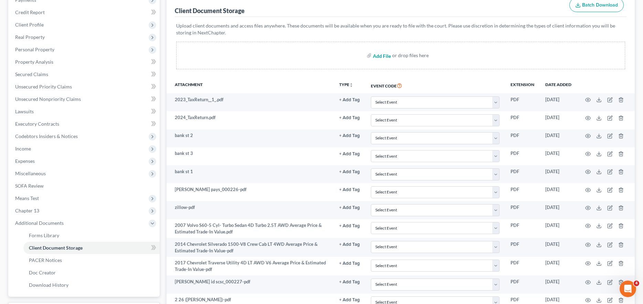
click at [383, 58] on input "file" at bounding box center [381, 55] width 17 height 12
type input "C:\fakepath\8 27.pdf"
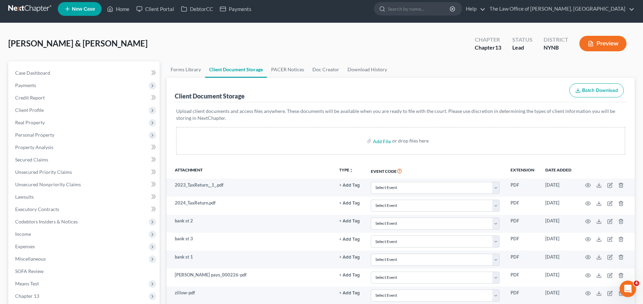
click at [346, 129] on div "Add File or drop files here" at bounding box center [400, 141] width 449 height 28
click at [385, 144] on input "file" at bounding box center [381, 141] width 17 height 12
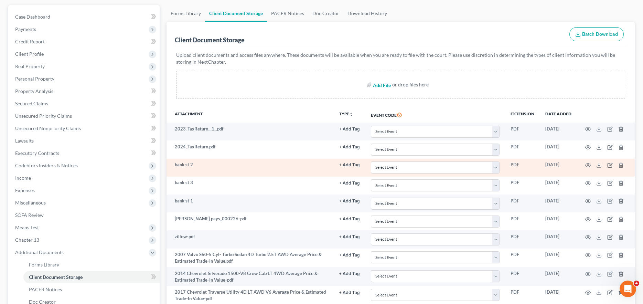
scroll to position [0, 0]
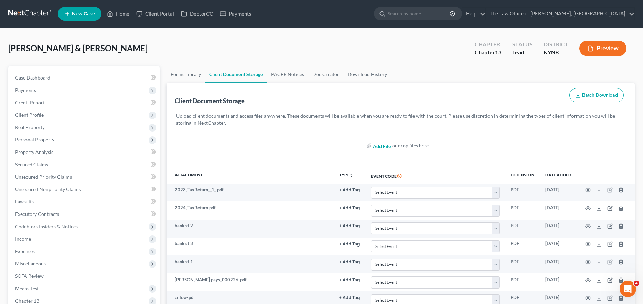
click at [377, 147] on input "file" at bounding box center [381, 145] width 17 height 12
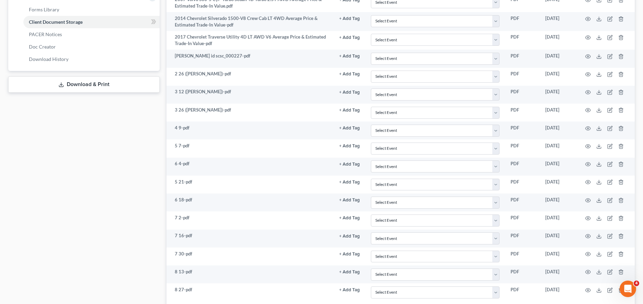
scroll to position [333, 0]
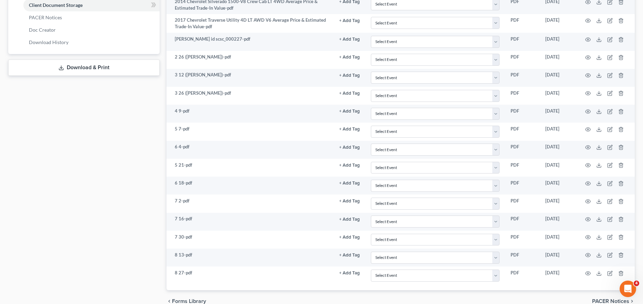
type input "C:\fakepath\4 23.pdf"
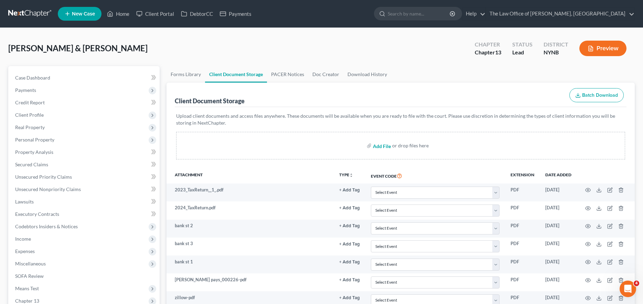
click at [379, 147] on input "file" at bounding box center [381, 145] width 17 height 12
type input "C:\fakepath\9 10.pdf"
click at [380, 144] on input "file" at bounding box center [381, 145] width 17 height 12
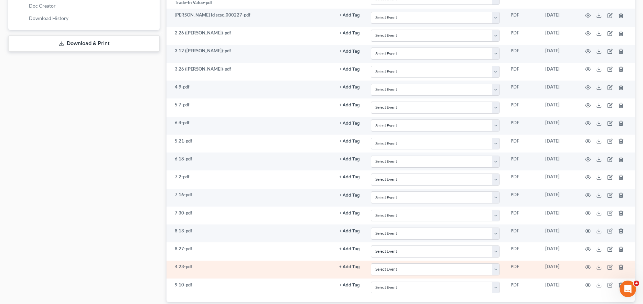
scroll to position [369, 0]
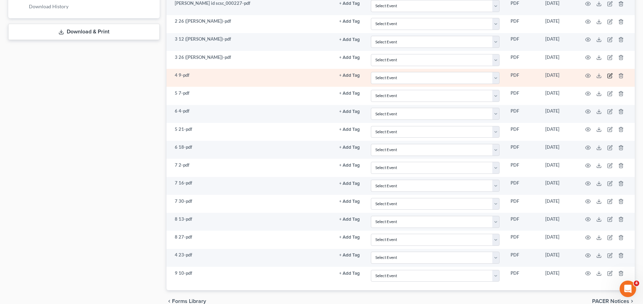
click at [611, 75] on icon "button" at bounding box center [611, 76] width 6 height 6
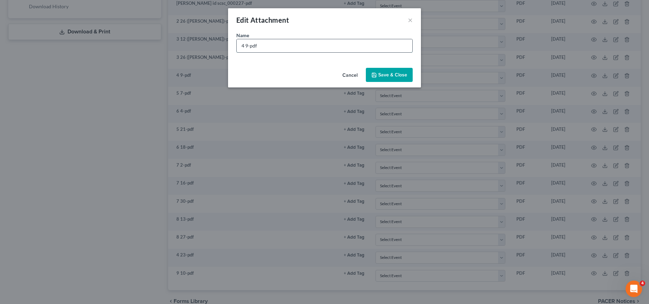
click at [247, 48] on input "4 9-pdf" at bounding box center [324, 45] width 176 height 13
type input "4 9 (Shauna Paystub) -pdf"
click at [372, 76] on icon "button" at bounding box center [374, 75] width 6 height 6
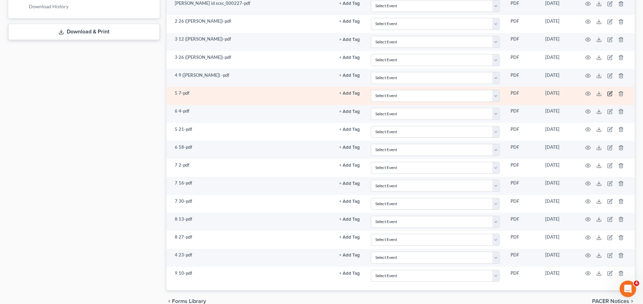
click at [612, 93] on icon "button" at bounding box center [610, 92] width 3 height 3
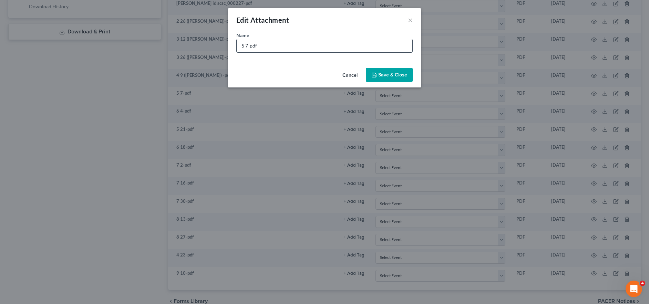
click at [247, 47] on input "5 7-pdf" at bounding box center [324, 45] width 176 height 13
type input "5 7 (Shauna Paystub)-pdf"
click at [376, 72] on icon "button" at bounding box center [374, 75] width 6 height 6
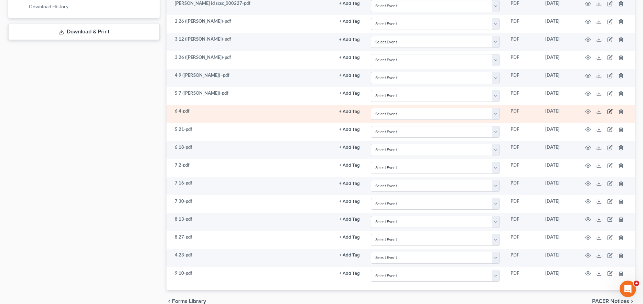
click at [610, 111] on icon "button" at bounding box center [611, 112] width 6 height 6
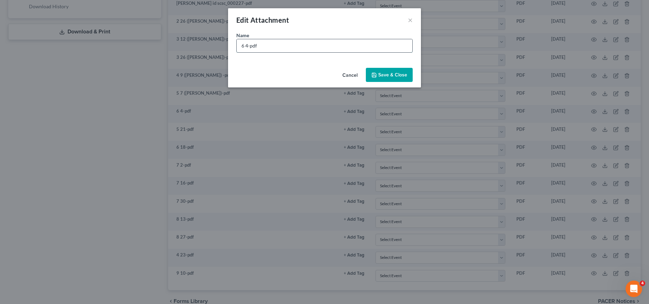
click at [249, 46] on input "6 4-pdf" at bounding box center [324, 45] width 176 height 13
type input "6 4 (Shauna Paystub)-pdf"
click at [386, 71] on button "Save & Close" at bounding box center [389, 75] width 47 height 14
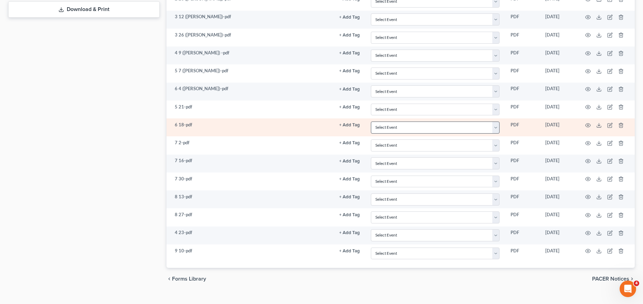
scroll to position [403, 0]
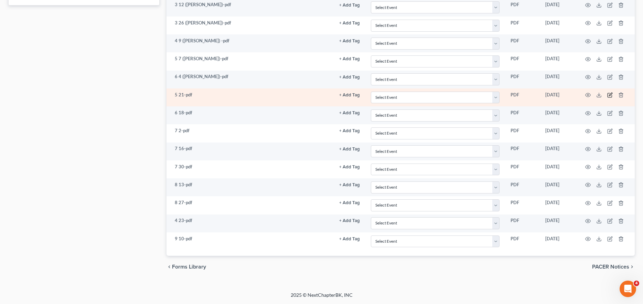
click at [610, 95] on icon "button" at bounding box center [610, 94] width 3 height 3
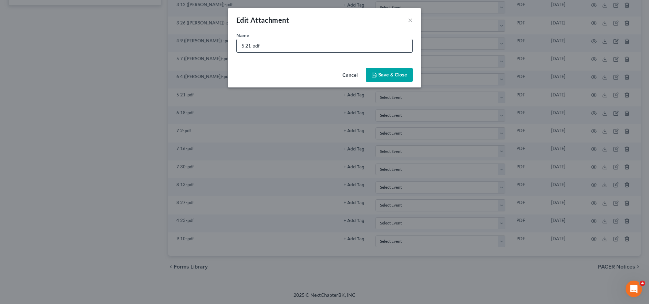
click at [251, 46] on input "5 21-pdf" at bounding box center [324, 45] width 176 height 13
type input "5 21 (Shauna Paystub)-pdf"
click at [380, 79] on button "Save & Close" at bounding box center [389, 75] width 47 height 14
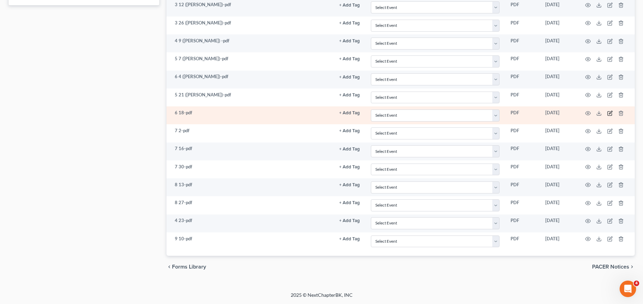
click at [611, 114] on icon "button" at bounding box center [611, 114] width 6 height 6
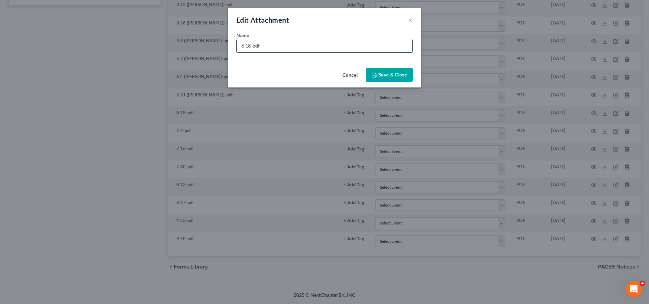
click at [250, 46] on input "6 18-pdf" at bounding box center [324, 45] width 176 height 13
type input "6 18 (Shauna Paystub)-pdf"
click at [393, 72] on span "Save & Close" at bounding box center [392, 75] width 29 height 6
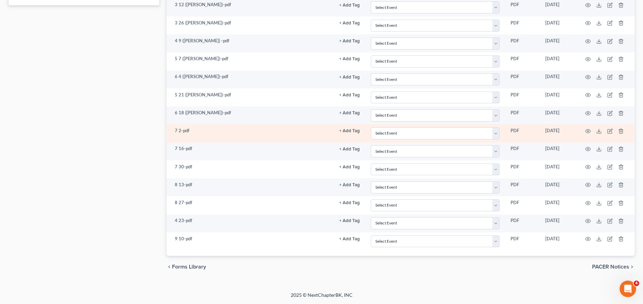
click at [607, 132] on td at bounding box center [606, 133] width 58 height 18
click at [609, 129] on icon "button" at bounding box center [610, 131] width 4 height 4
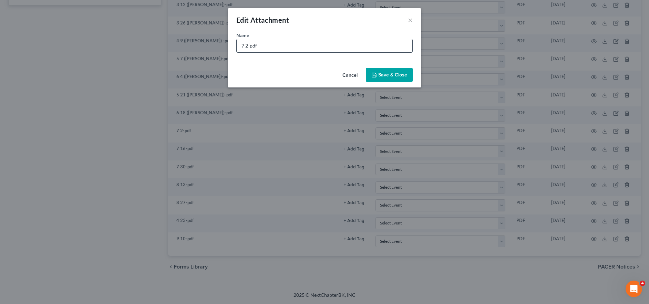
click at [247, 46] on input "7 2-pdf" at bounding box center [324, 45] width 176 height 13
type input "7 2 (Shauna Paystub)-pdf"
click at [404, 74] on span "Save & Close" at bounding box center [392, 75] width 29 height 6
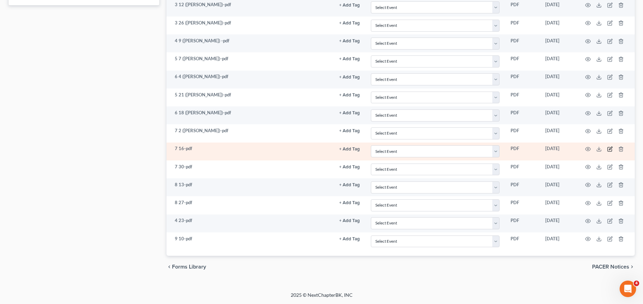
click at [610, 152] on icon "button" at bounding box center [611, 149] width 6 height 6
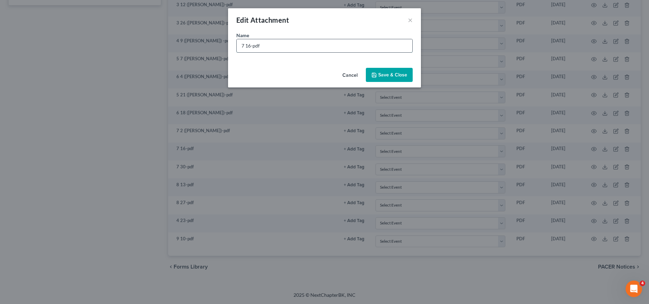
click at [250, 46] on input "7 16-pdf" at bounding box center [324, 45] width 176 height 13
type input "7 16 (Shauna Paystub)-pdf"
drag, startPoint x: 371, startPoint y: 77, endPoint x: 376, endPoint y: 79, distance: 5.1
click at [371, 77] on button "Save & Close" at bounding box center [389, 75] width 47 height 14
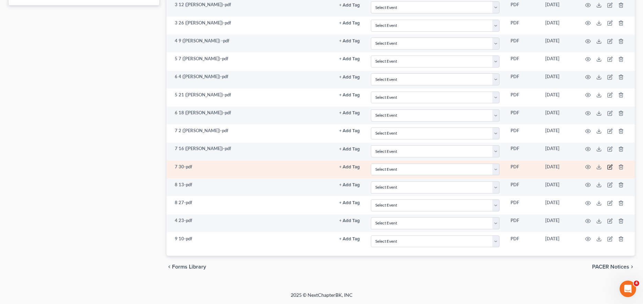
click at [610, 167] on icon "button" at bounding box center [611, 167] width 6 height 6
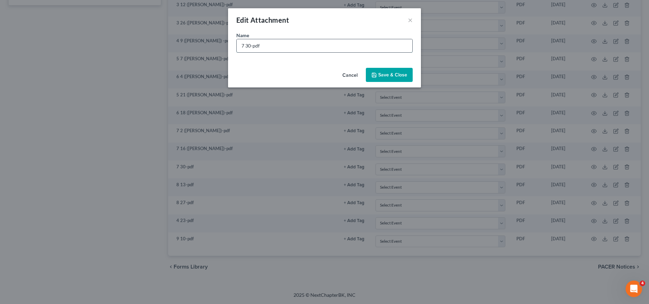
click at [250, 44] on input "7 30-pdf" at bounding box center [324, 45] width 176 height 13
type input "7 30 (Shauna Paystub)-pdf"
click at [380, 81] on button "Save & Close" at bounding box center [389, 75] width 47 height 14
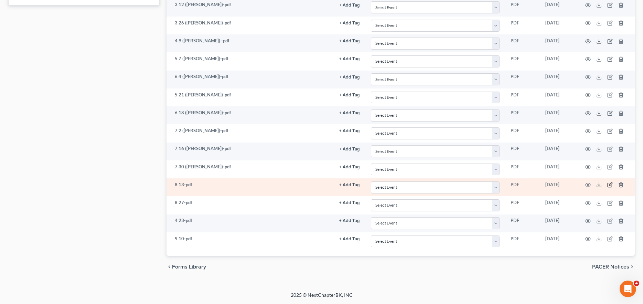
click at [608, 183] on icon "button" at bounding box center [610, 185] width 4 height 4
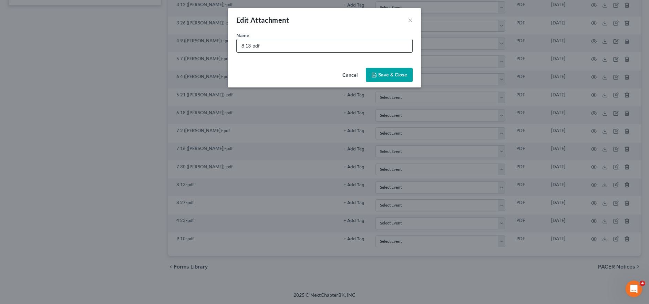
click at [251, 46] on input "8 13-pdf" at bounding box center [324, 45] width 176 height 13
type input "8 13 (Shauna Paystub)-pdf"
click at [405, 77] on span "Save & Close" at bounding box center [392, 75] width 29 height 6
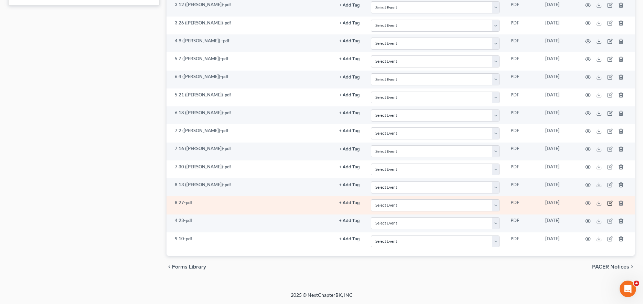
click at [611, 203] on icon "button" at bounding box center [610, 202] width 3 height 3
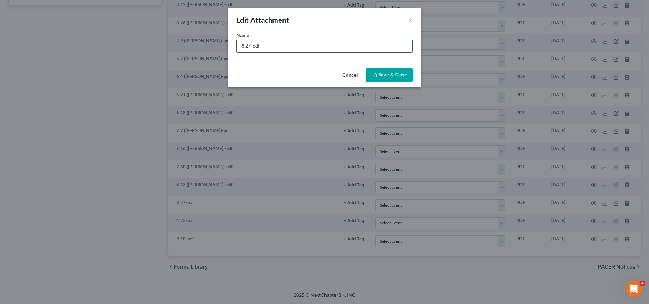
click at [250, 46] on input "8 27-pdf" at bounding box center [324, 45] width 176 height 13
type input "8 27 (Shauna Paystub)-pdf"
click at [391, 74] on span "Save & Close" at bounding box center [392, 75] width 29 height 6
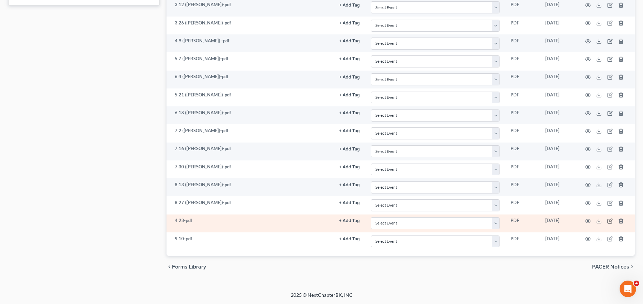
click at [610, 220] on icon "button" at bounding box center [610, 220] width 3 height 3
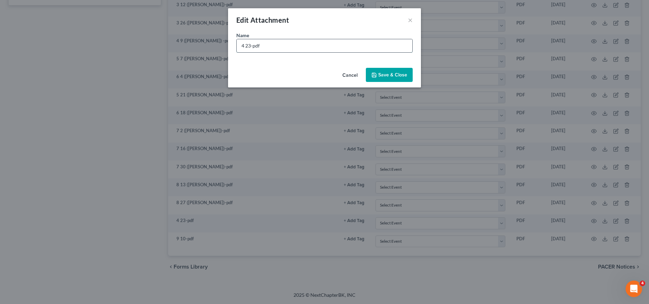
click at [251, 46] on input "4 23-pdf" at bounding box center [324, 45] width 176 height 13
type input "4 23 (Shauna Paystub)-pdf"
click at [382, 76] on span "Save & Close" at bounding box center [392, 75] width 29 height 6
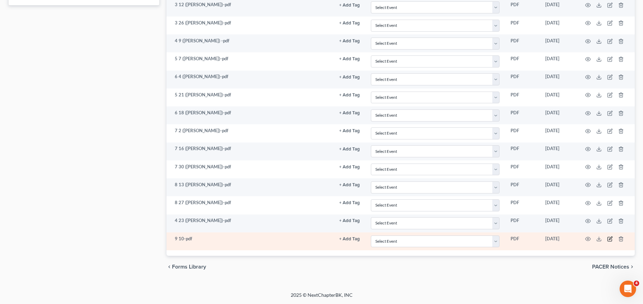
click at [609, 239] on icon "button" at bounding box center [611, 239] width 6 height 6
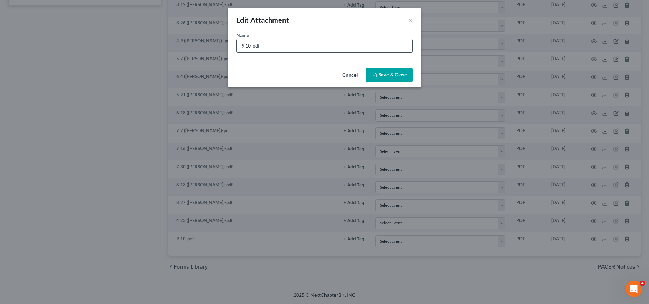
click at [244, 46] on input "9 10-pdf" at bounding box center [324, 45] width 176 height 13
click at [249, 45] on input "9 10-pdf" at bounding box center [324, 45] width 176 height 13
click at [250, 46] on input "9 10-pdf" at bounding box center [324, 45] width 176 height 13
type input "9 10 (Shauna Paystub)-pdf"
drag, startPoint x: 380, startPoint y: 80, endPoint x: 319, endPoint y: 120, distance: 73.0
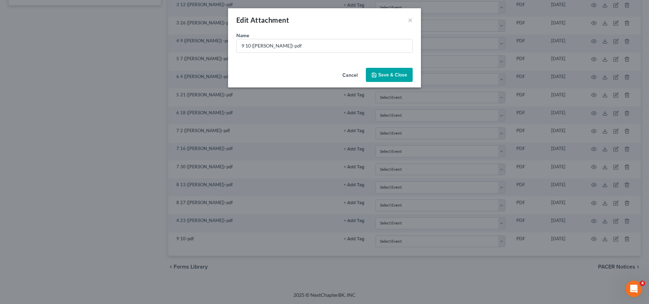
click at [380, 80] on button "Save & Close" at bounding box center [389, 75] width 47 height 14
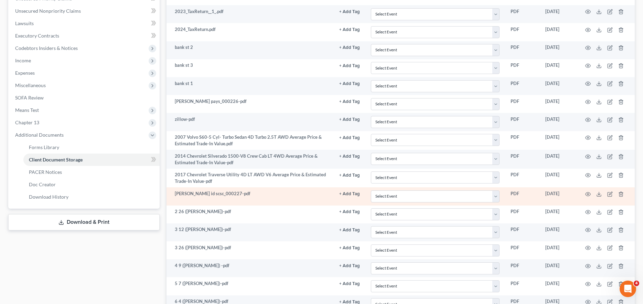
scroll to position [0, 0]
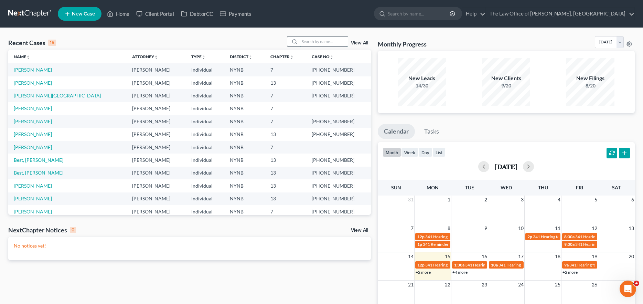
click at [312, 44] on input "search" at bounding box center [324, 41] width 48 height 10
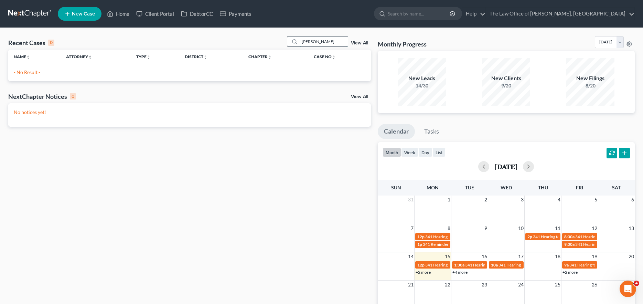
type input "[PERSON_NAME]"
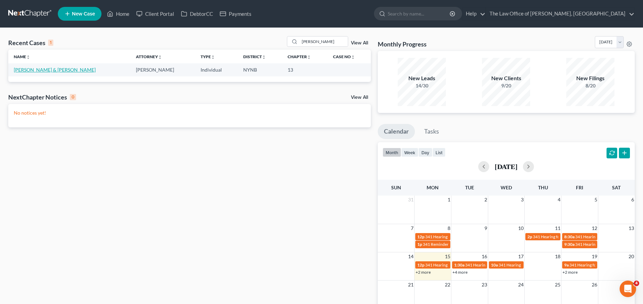
click at [79, 72] on link "[PERSON_NAME] & [PERSON_NAME]" at bounding box center [55, 70] width 82 height 6
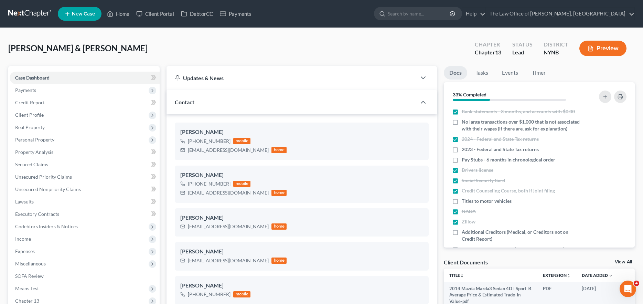
scroll to position [172, 0]
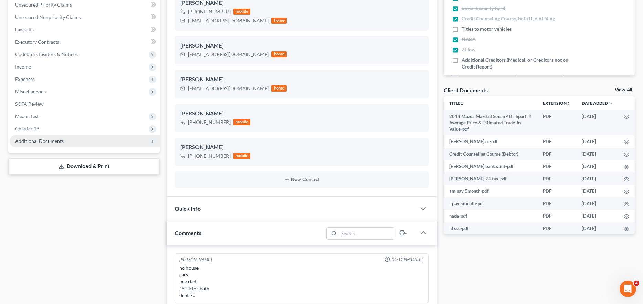
click at [96, 138] on span "Additional Documents" at bounding box center [85, 141] width 150 height 12
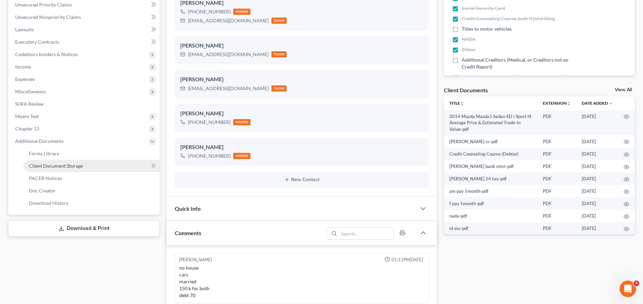
click at [36, 164] on span "Client Document Storage" at bounding box center [56, 166] width 54 height 6
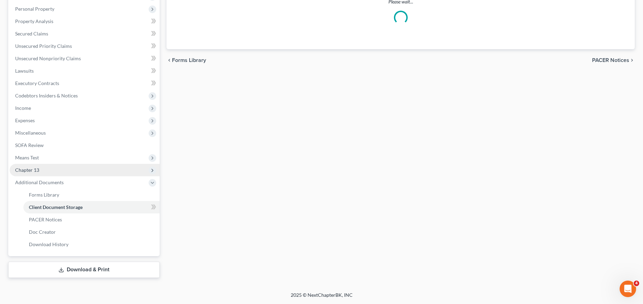
scroll to position [128, 0]
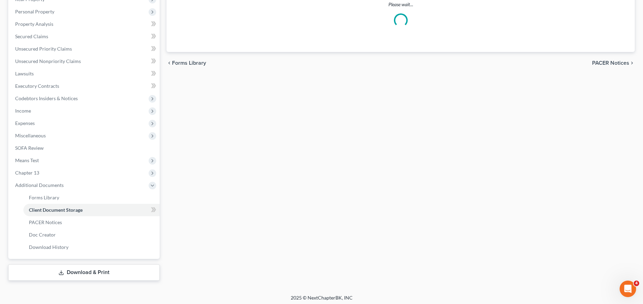
select select "1"
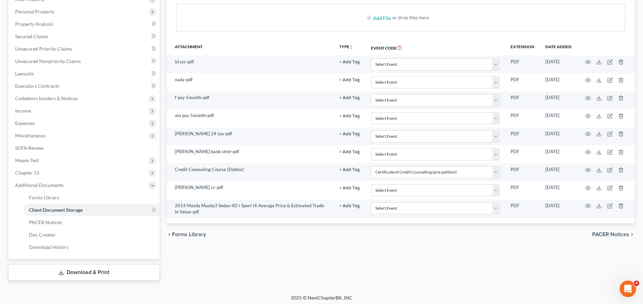
scroll to position [0, 0]
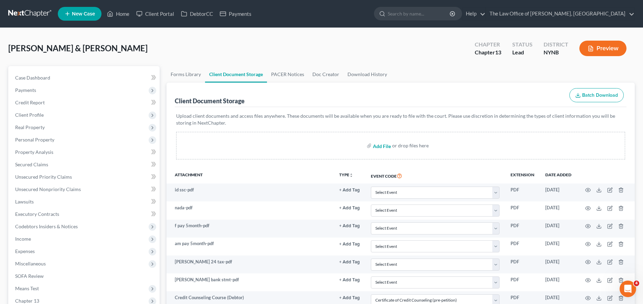
click at [383, 144] on input "file" at bounding box center [381, 145] width 17 height 12
type input "C:\fakepath\doc00010620250903084607.pdf"
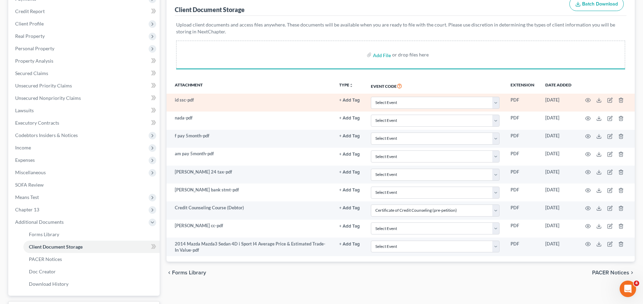
scroll to position [131, 0]
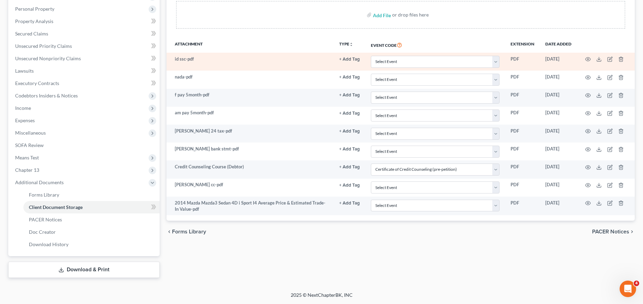
select select "1"
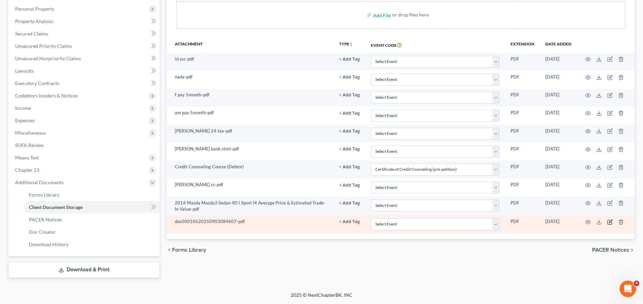
click at [611, 221] on icon "button" at bounding box center [610, 221] width 3 height 3
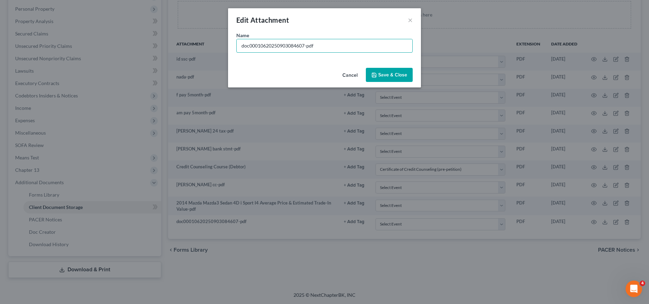
drag, startPoint x: 317, startPoint y: 50, endPoint x: 239, endPoint y: 38, distance: 79.1
click at [240, 38] on div "Name * doc00010620250903084607-pdf" at bounding box center [324, 42] width 176 height 21
type input "[PERSON_NAME]"
click at [397, 70] on button "Save & Close" at bounding box center [389, 75] width 47 height 14
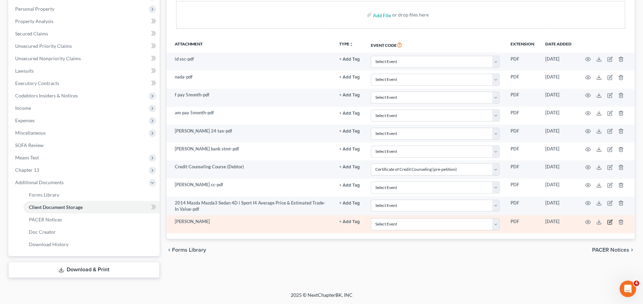
click at [609, 220] on icon "button" at bounding box center [610, 222] width 4 height 4
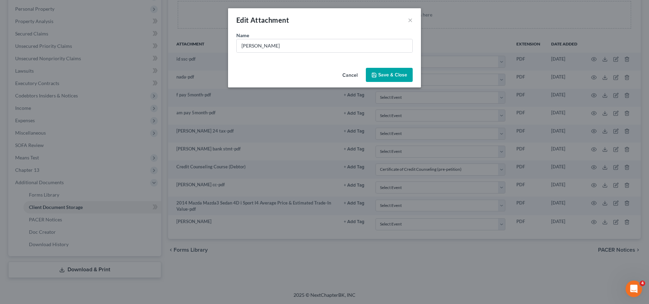
click at [309, 37] on div "Name * [PERSON_NAME]" at bounding box center [324, 42] width 176 height 21
click at [309, 43] on input "[PERSON_NAME]" at bounding box center [324, 45] width 176 height 13
type input "[PERSON_NAME] (February)"
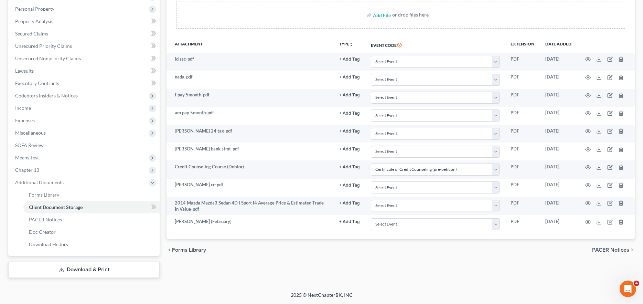
click at [240, 272] on div "Forms Library Client Document Storage PACER Notices Doc Creator Download Histor…" at bounding box center [400, 106] width 475 height 343
